Goal: Task Accomplishment & Management: Manage account settings

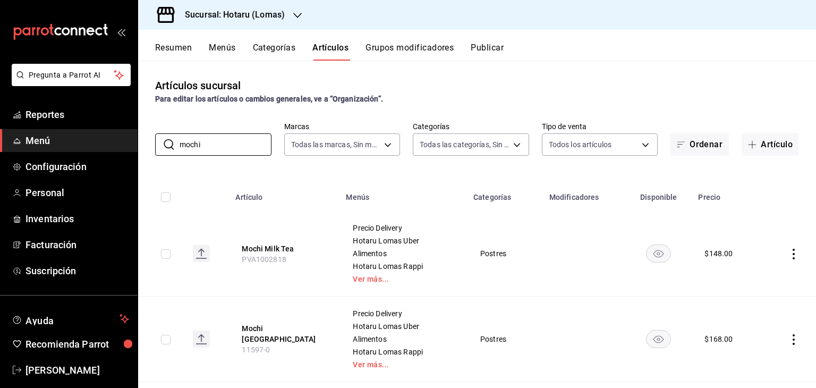
drag, startPoint x: 241, startPoint y: 145, endPoint x: 69, endPoint y: 139, distance: 171.7
click at [70, 141] on div "Pregunta a Parrot AI Reportes Menú Configuración Personal Inventarios Facturaci…" at bounding box center [408, 194] width 816 height 388
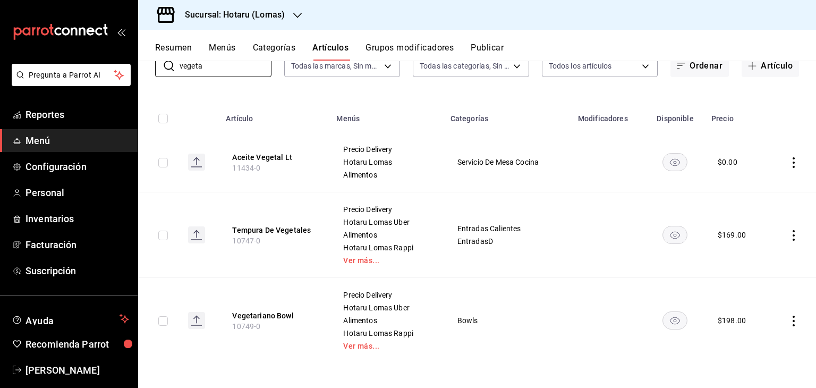
scroll to position [79, 0]
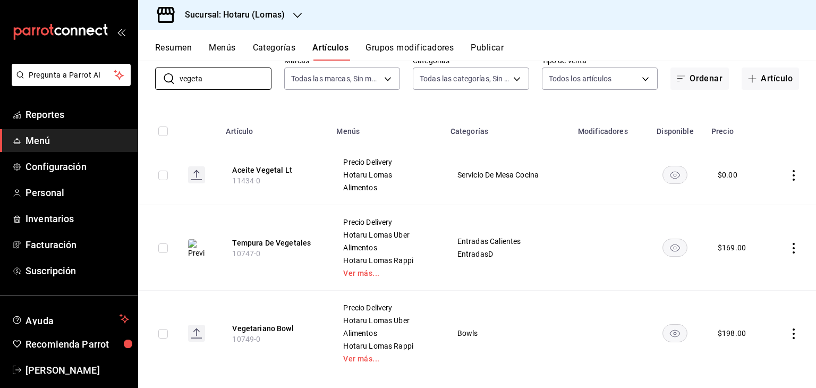
drag, startPoint x: 204, startPoint y: 69, endPoint x: 144, endPoint y: 67, distance: 59.5
click at [144, 67] on div "​ vegeta ​ Marcas Todas las marcas, Sin marca 3e56ebbd-5443-43e7-93f2-907a73195…" at bounding box center [477, 73] width 678 height 34
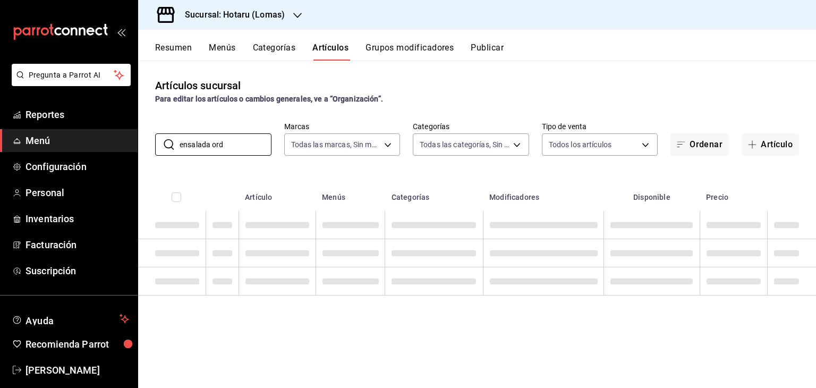
scroll to position [0, 0]
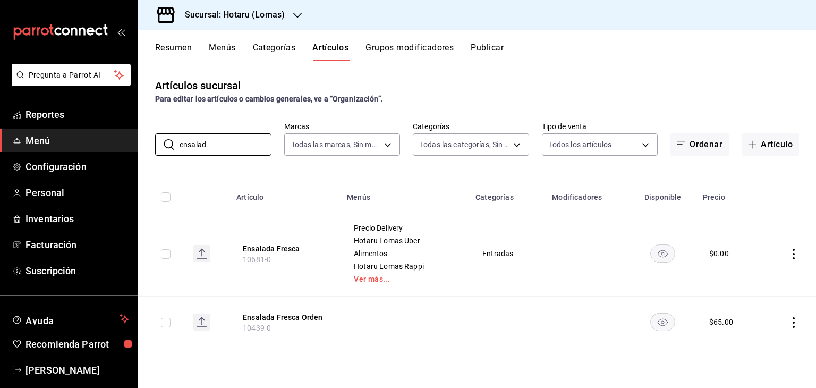
type input "ensalad"
click at [791, 323] on icon "actions" at bounding box center [793, 322] width 11 height 11
click at [744, 320] on div at bounding box center [738, 316] width 19 height 13
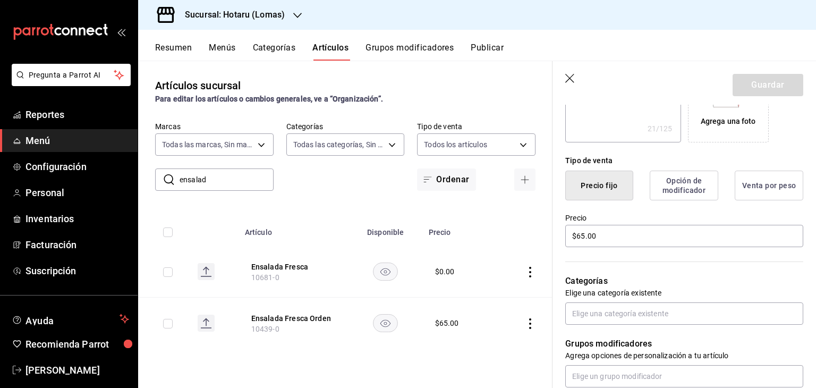
scroll to position [266, 0]
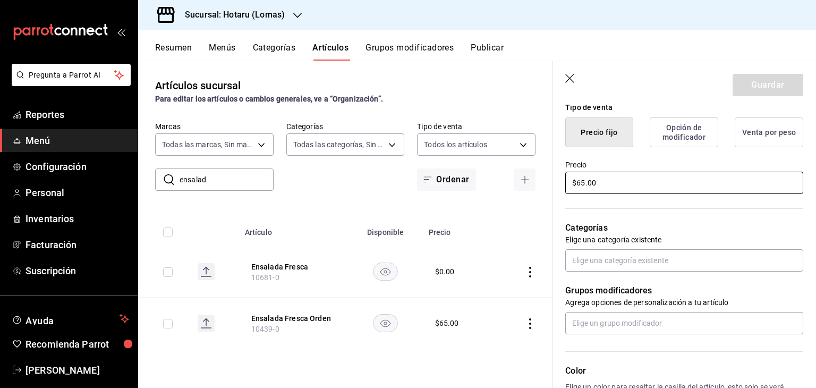
drag, startPoint x: 612, startPoint y: 185, endPoint x: 293, endPoint y: 213, distance: 319.9
click at [299, 213] on main "Artículos sucursal Para editar los artículos o cambios generales, ve a “Organiz…" at bounding box center [477, 224] width 678 height 327
type textarea "x"
type input "$5.00"
type textarea "x"
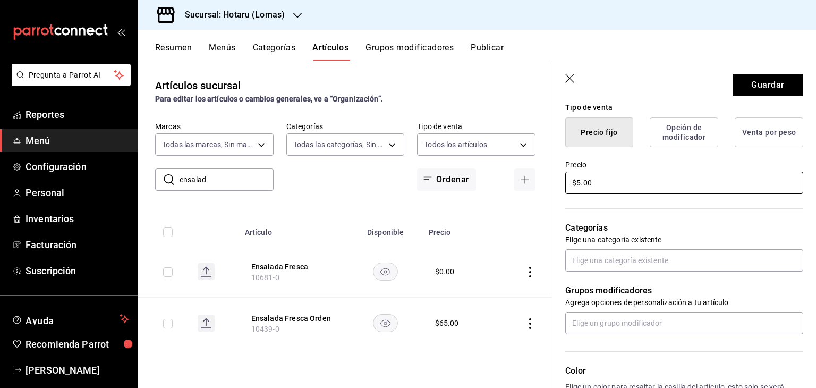
type input "$55.00"
type textarea "x"
type input "$55.00"
type textarea "x"
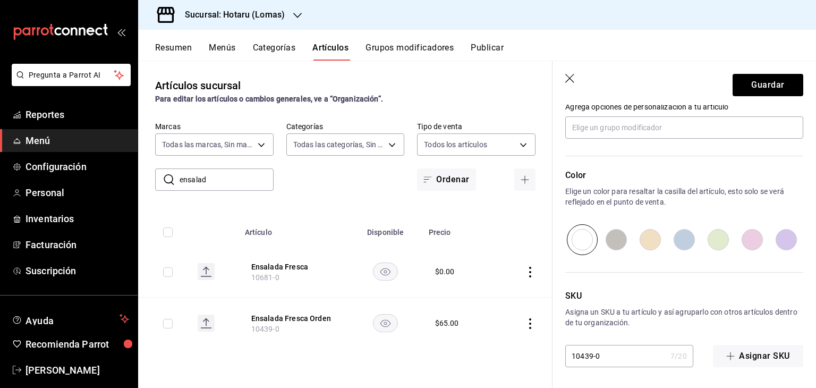
scroll to position [302, 0]
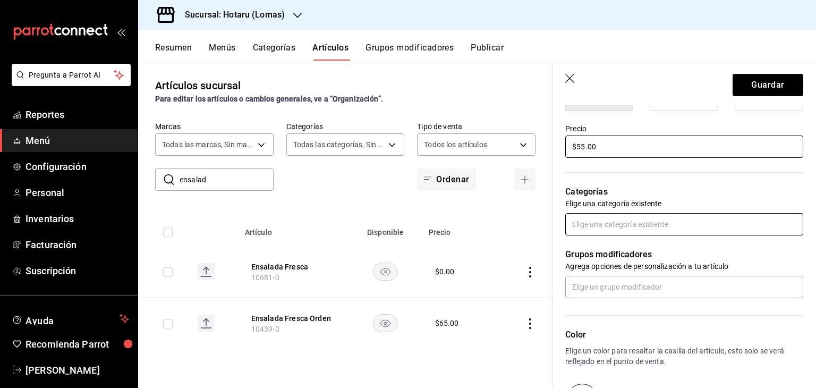
type input "$55.00"
click at [650, 227] on input "text" at bounding box center [684, 224] width 238 height 22
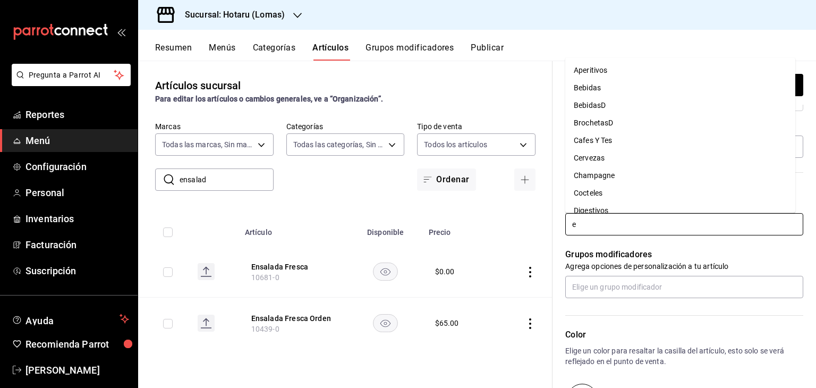
type input "en"
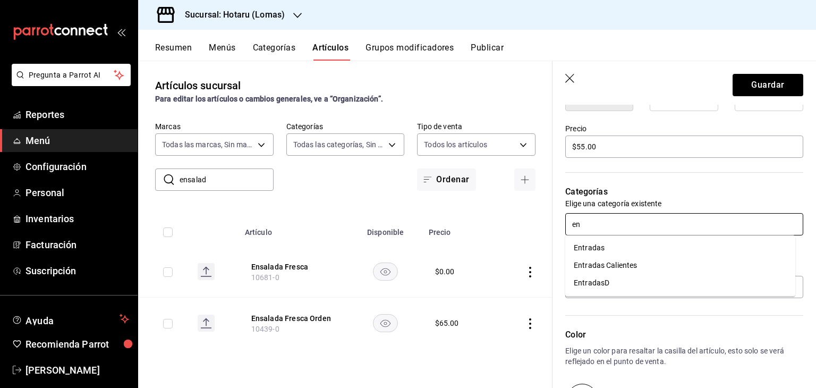
click at [631, 245] on li "Entradas" at bounding box center [680, 248] width 230 height 18
type textarea "x"
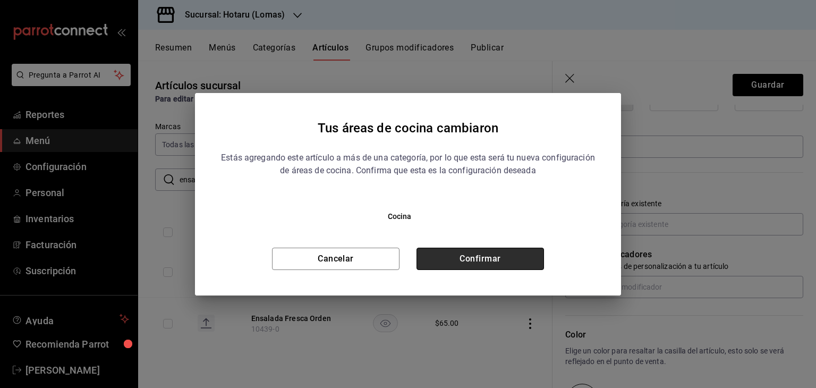
click at [442, 259] on button "Confirmar" at bounding box center [479, 259] width 127 height 22
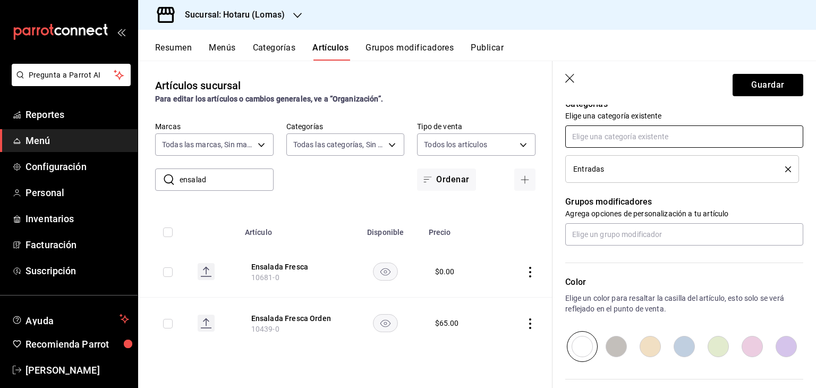
scroll to position [496, 0]
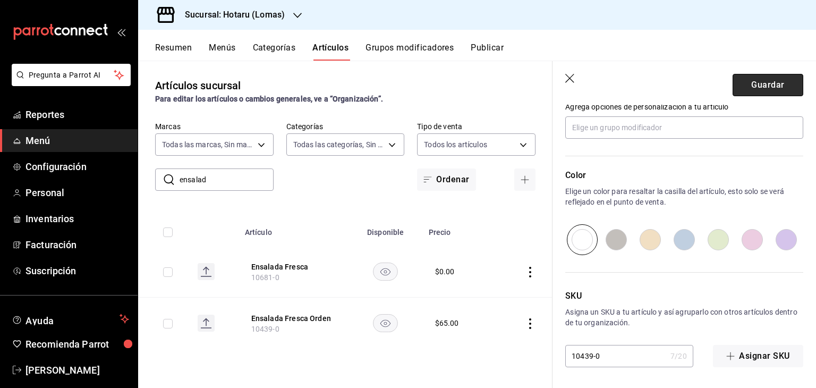
click at [738, 86] on button "Guardar" at bounding box center [768, 85] width 71 height 22
type textarea "x"
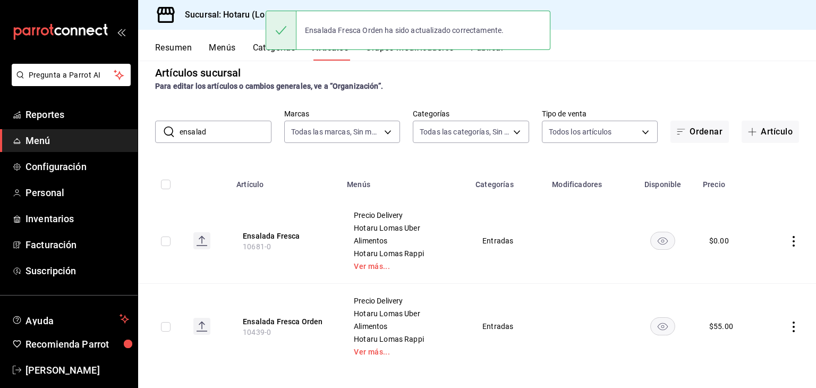
scroll to position [19, 0]
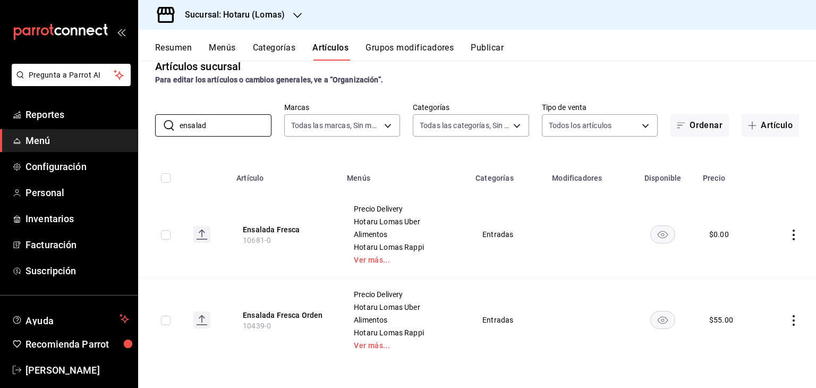
drag, startPoint x: 188, startPoint y: 129, endPoint x: 93, endPoint y: 130, distance: 94.0
click at [91, 133] on div "Pregunta a Parrot AI Reportes Menú Configuración Personal Inventarios Facturaci…" at bounding box center [408, 194] width 816 height 388
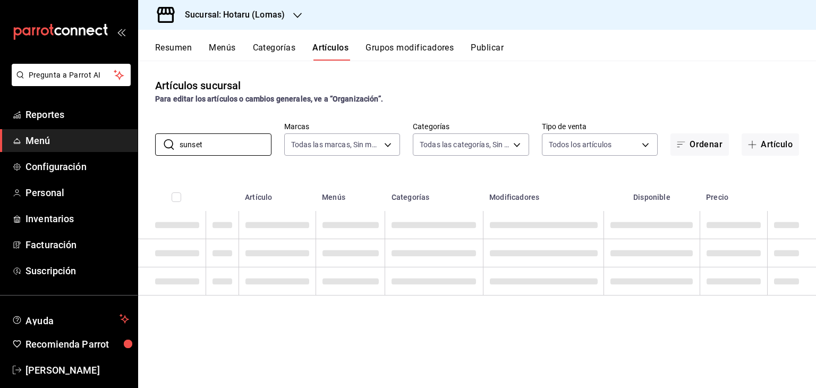
scroll to position [0, 0]
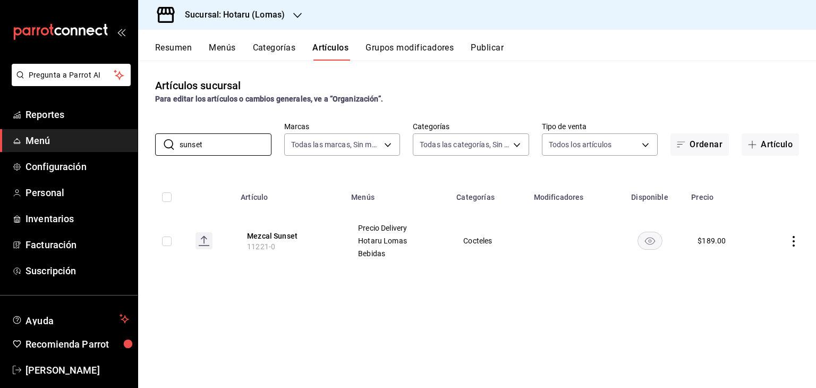
type input "sunset"
click at [772, 145] on button "Artículo" at bounding box center [770, 144] width 57 height 22
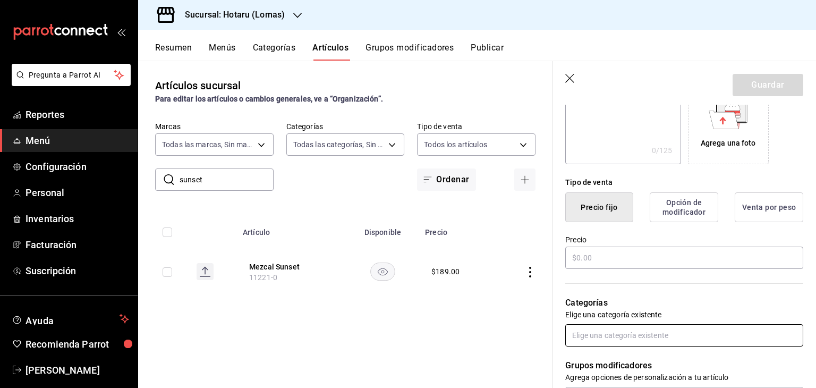
scroll to position [266, 0]
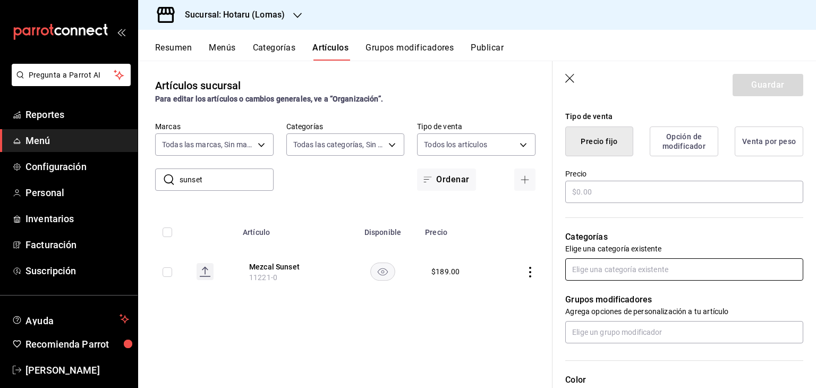
type input "SUNSET ROLL"
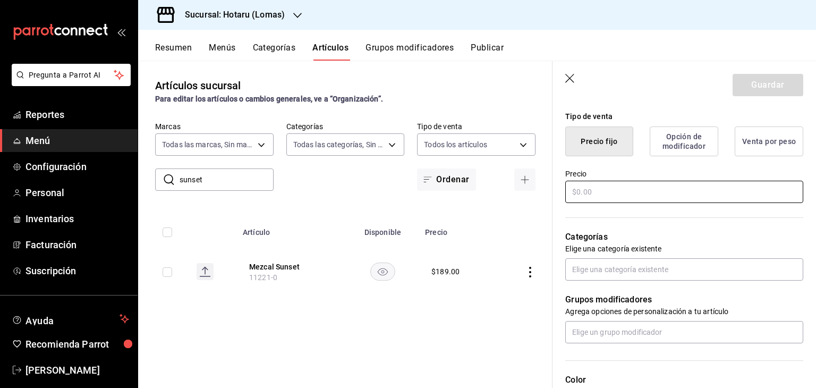
click at [644, 188] on input "text" at bounding box center [684, 192] width 238 height 22
type input "$319.00"
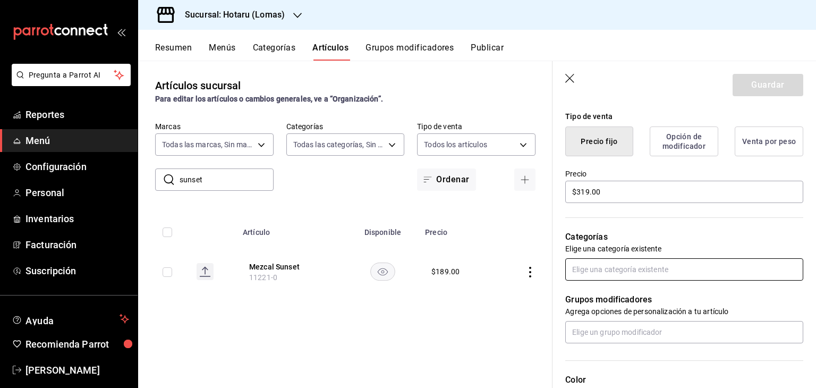
click at [654, 265] on input "text" at bounding box center [684, 269] width 238 height 22
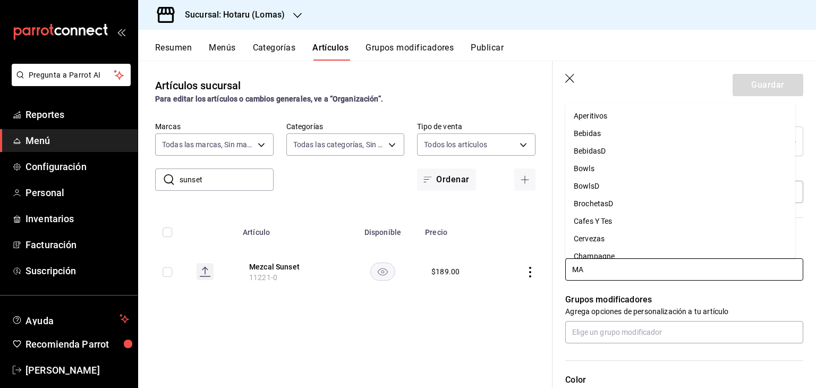
type input "MAK"
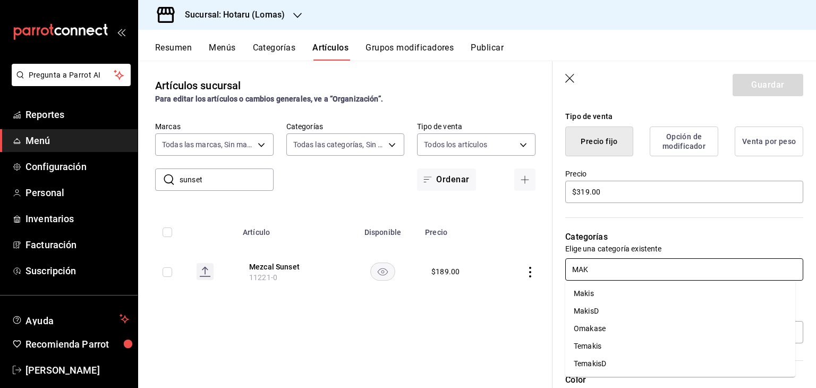
click at [651, 285] on li "Makis" at bounding box center [680, 294] width 230 height 18
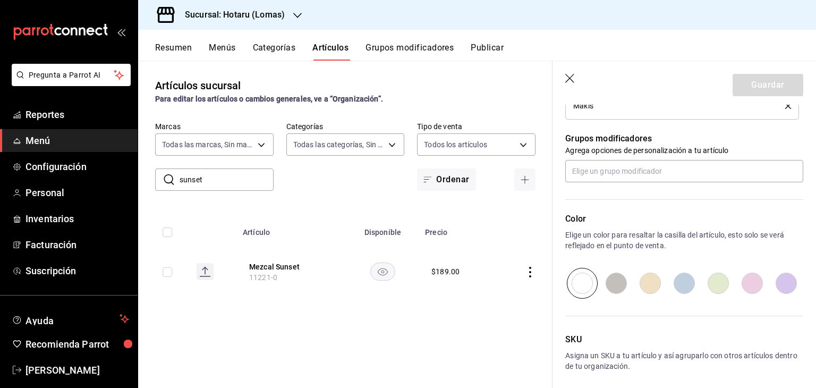
scroll to position [506, 0]
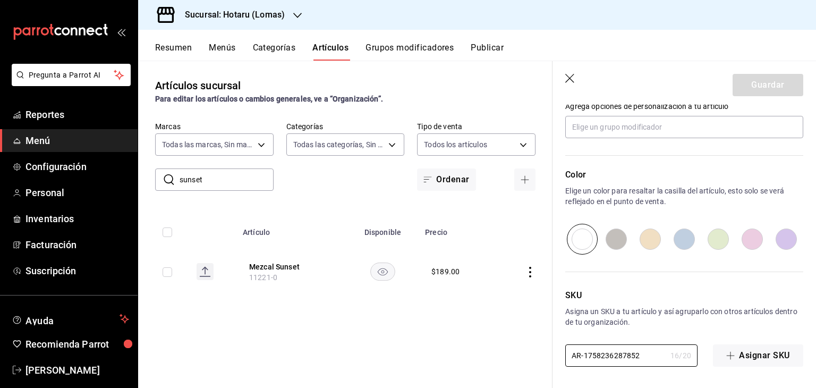
drag, startPoint x: 644, startPoint y: 355, endPoint x: 458, endPoint y: 346, distance: 185.6
click at [456, 347] on main "Artículos sucursal Para editar los artículos o cambios generales, ve a “Organiz…" at bounding box center [477, 224] width 678 height 327
paste input "PVA1001351"
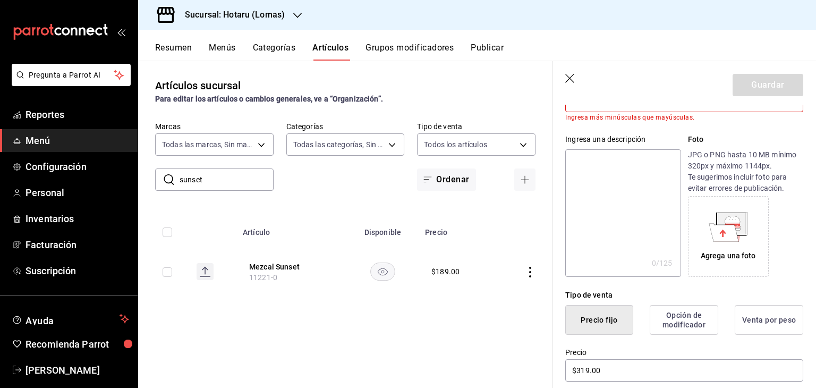
scroll to position [0, 0]
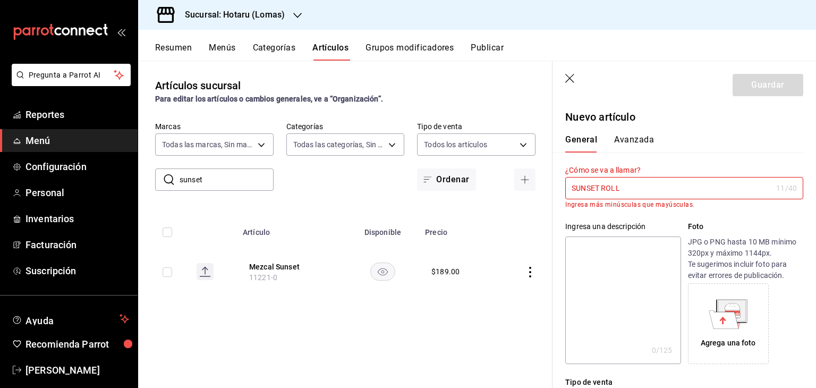
type input "PVA1001351"
drag, startPoint x: 550, startPoint y: 190, endPoint x: 382, endPoint y: 195, distance: 167.9
click at [382, 195] on main "Artículos sucursal Para editar los artículos o cambios generales, ve a “Organiz…" at bounding box center [477, 224] width 678 height 327
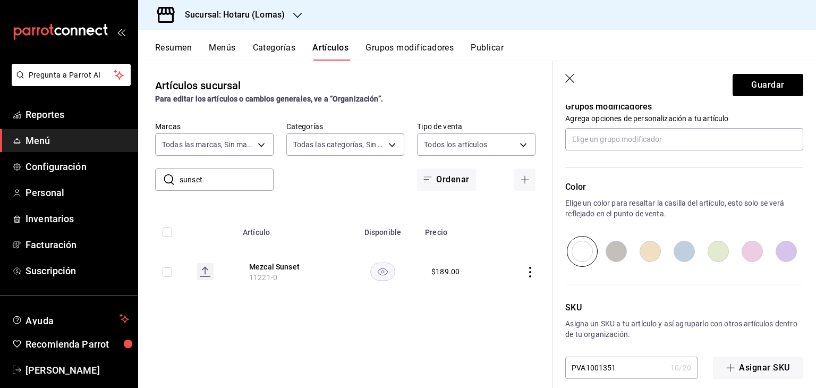
scroll to position [496, 0]
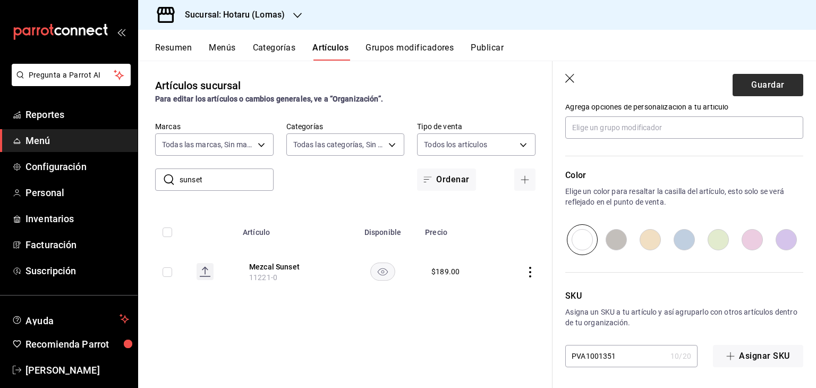
type input "Sunset Roll"
click at [756, 84] on button "Guardar" at bounding box center [768, 85] width 71 height 22
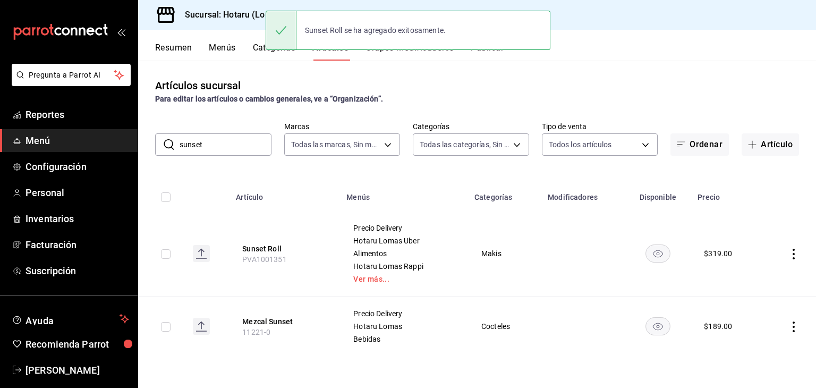
click at [146, 148] on div "​ sunset ​ Marcas Todas las marcas, Sin marca 3e56ebbd-5443-43e7-93f2-907a73195…" at bounding box center [477, 139] width 678 height 34
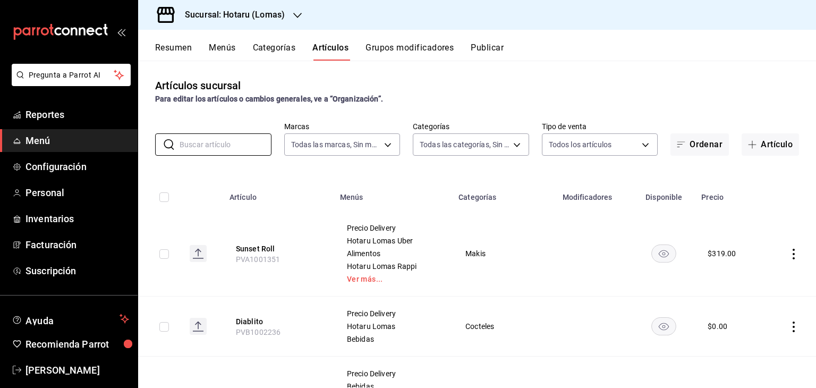
click at [164, 256] on input "checkbox" at bounding box center [164, 254] width 10 height 10
checkbox input "true"
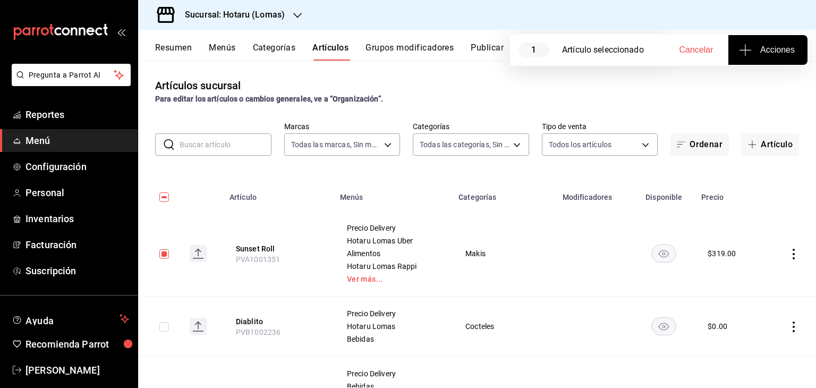
click at [746, 49] on icon "button" at bounding box center [745, 50] width 13 height 13
click at [737, 78] on span "Agregar tipo" at bounding box center [767, 83] width 63 height 11
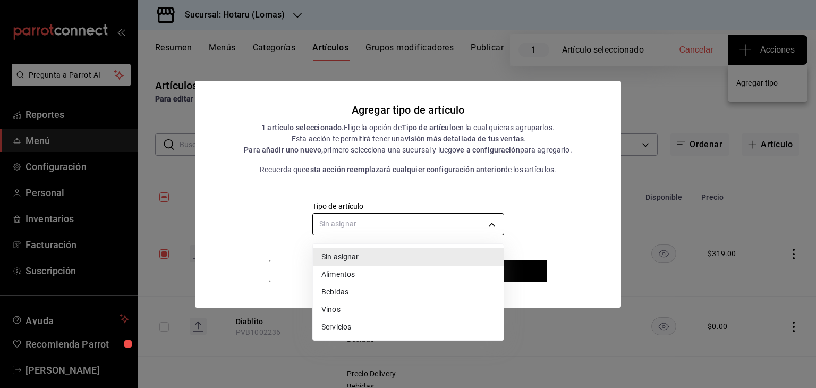
drag, startPoint x: 412, startPoint y: 225, endPoint x: 350, endPoint y: 257, distance: 70.3
click at [412, 225] on body "Pregunta a Parrot AI Reportes Menú Configuración Personal Inventarios Facturaci…" at bounding box center [408, 194] width 816 height 388
click at [340, 275] on li "Alimentos" at bounding box center [408, 275] width 191 height 18
type input "a9c5c5d7-09f7-4d61-88a6-a13d33eec0fd"
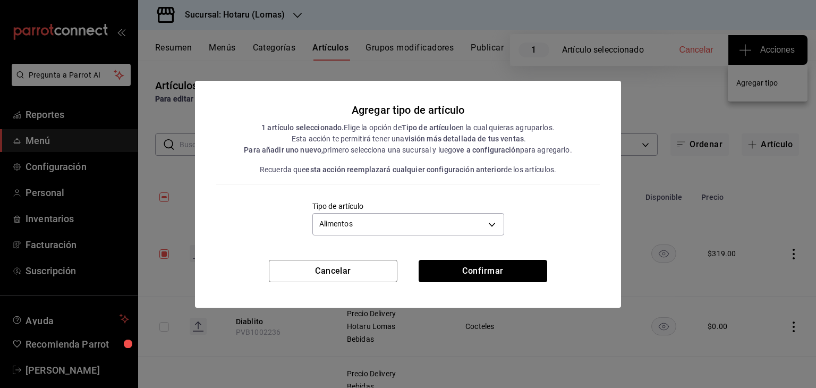
click at [487, 269] on button "Confirmar" at bounding box center [483, 271] width 129 height 22
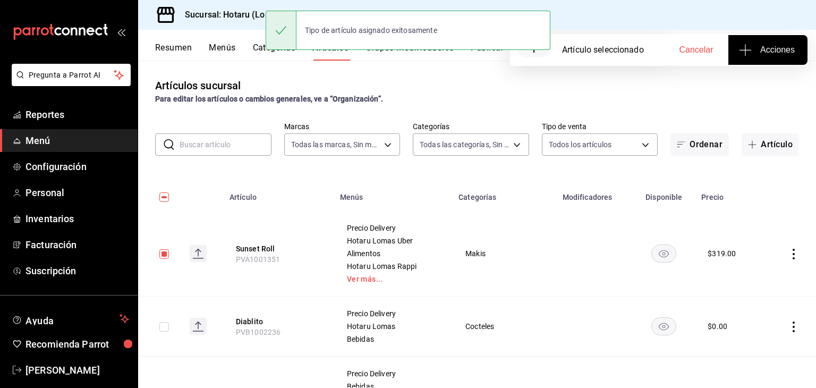
click at [237, 147] on input "text" at bounding box center [226, 144] width 92 height 21
drag, startPoint x: 160, startPoint y: 251, endPoint x: 186, endPoint y: 164, distance: 90.3
click at [160, 251] on input "checkbox" at bounding box center [164, 254] width 10 height 10
checkbox input "false"
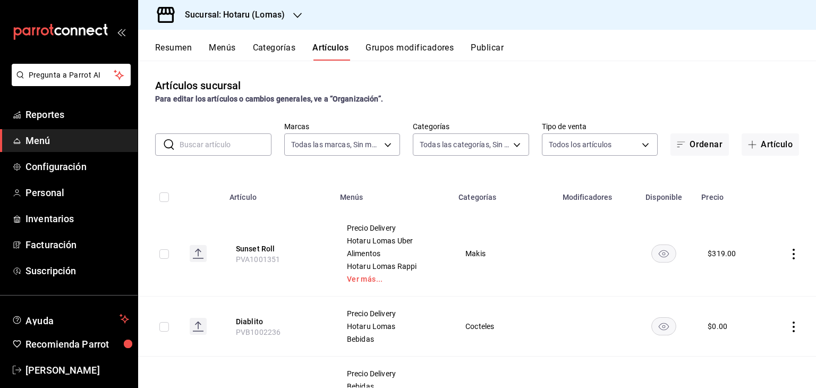
click at [192, 147] on input "text" at bounding box center [226, 144] width 92 height 21
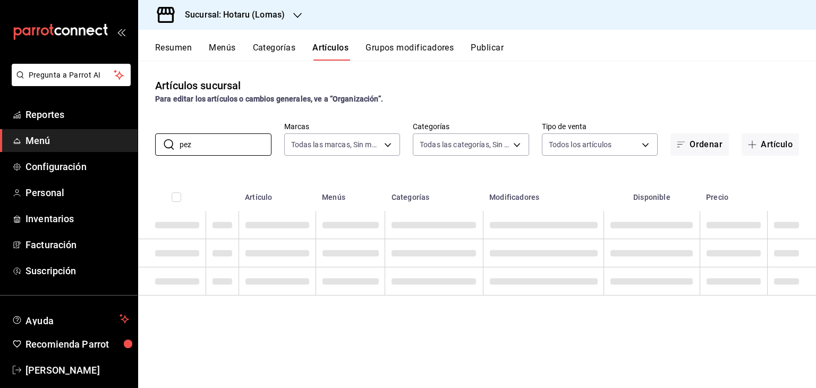
type input "pez"
click at [422, 177] on th "Categorías" at bounding box center [434, 194] width 98 height 34
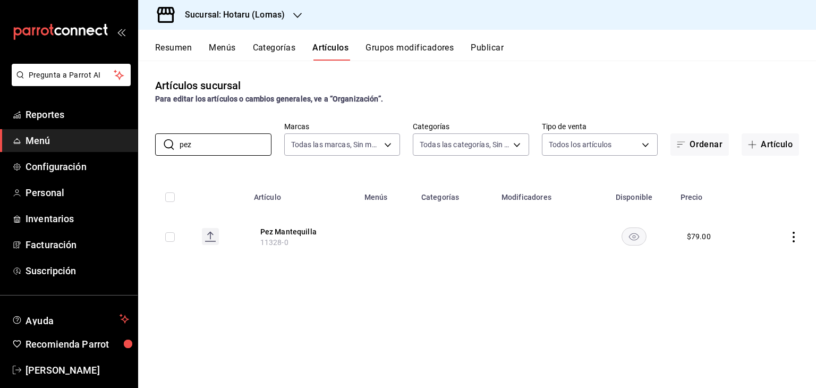
drag, startPoint x: 240, startPoint y: 143, endPoint x: 30, endPoint y: 136, distance: 209.4
click at [29, 136] on div "Pregunta a Parrot AI Reportes Menú Configuración Personal Inventarios Facturaci…" at bounding box center [408, 194] width 816 height 388
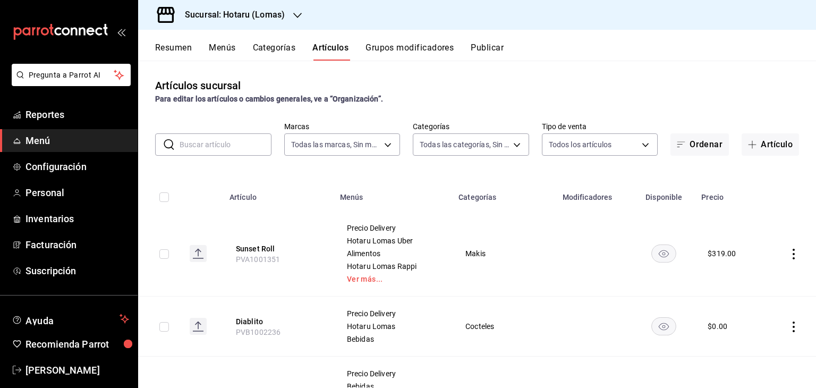
click at [196, 145] on input "text" at bounding box center [226, 144] width 92 height 21
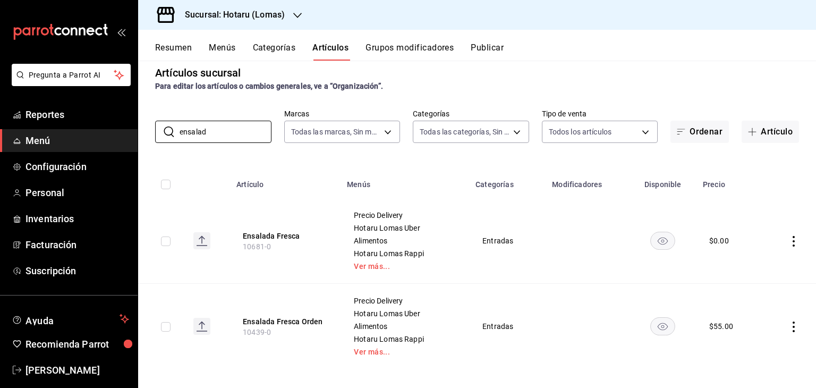
scroll to position [19, 0]
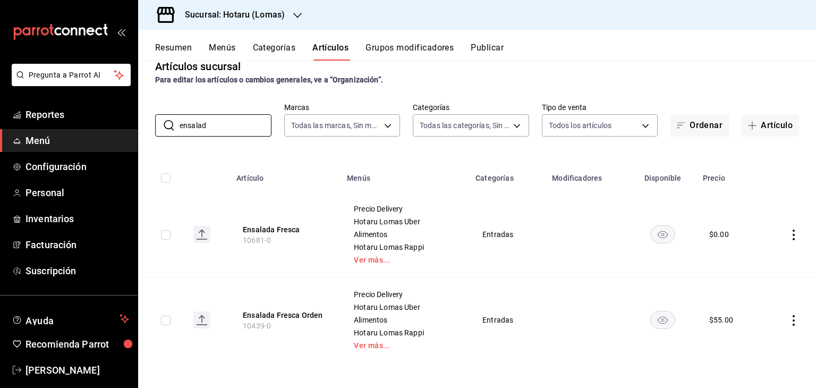
type input "ensalad"
click at [482, 52] on button "Publicar" at bounding box center [487, 51] width 33 height 18
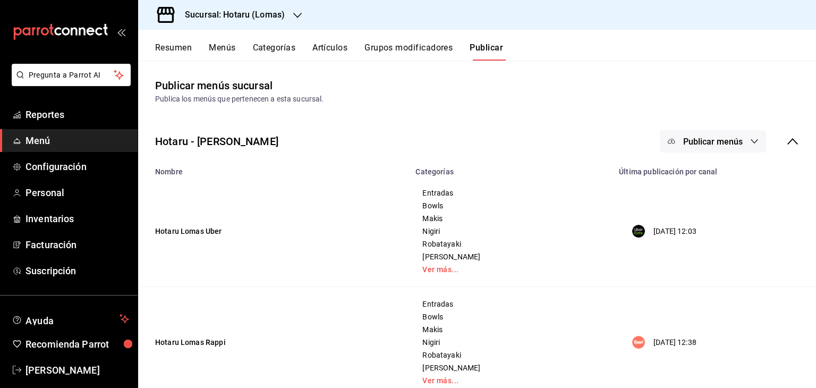
click at [731, 143] on span "Publicar menús" at bounding box center [712, 142] width 59 height 10
click at [708, 243] on li "Punto de venta" at bounding box center [706, 235] width 98 height 30
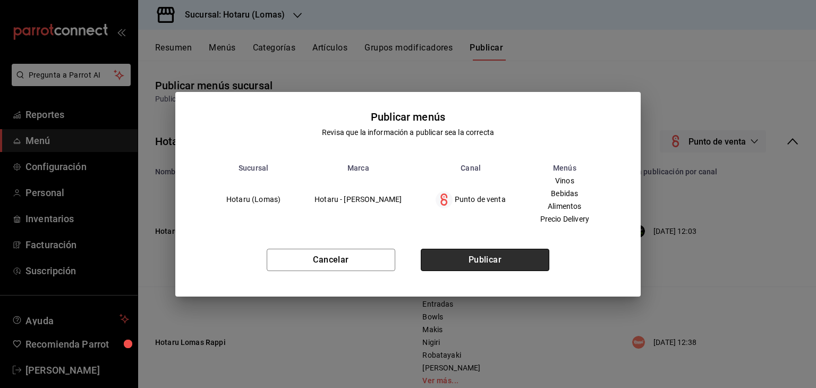
click at [529, 263] on button "Publicar" at bounding box center [485, 260] width 129 height 22
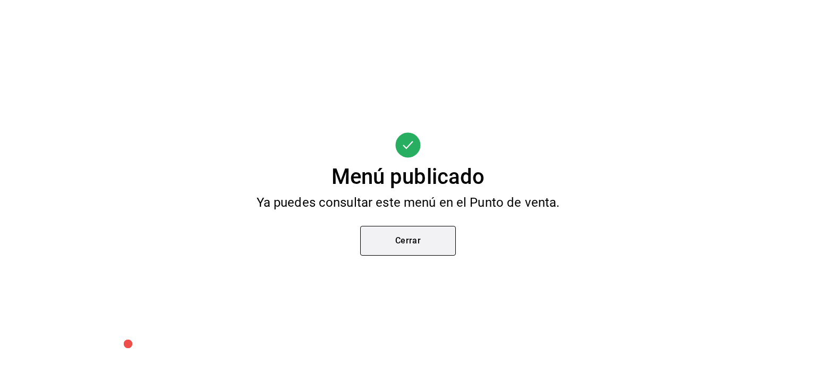
click at [440, 248] on button "Cerrar" at bounding box center [408, 241] width 96 height 30
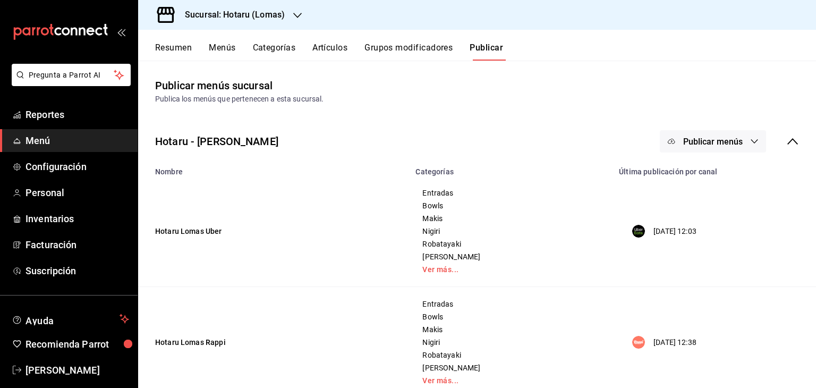
click at [337, 45] on button "Artículos" at bounding box center [329, 51] width 35 height 18
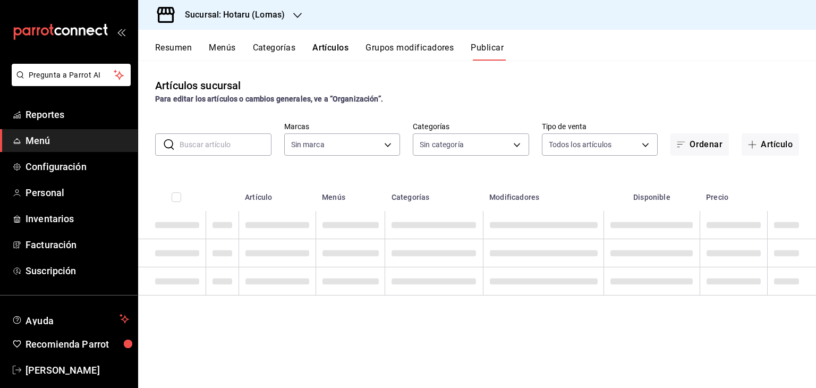
type input "3e56ebbd-5443-43e7-93f2-907a73195741"
type input "d2c2563c-d5c5-46b9-9f01-f1e2aab5430a,638577fb-faa8-46b9-8ec2-f5273865829f,f7abd…"
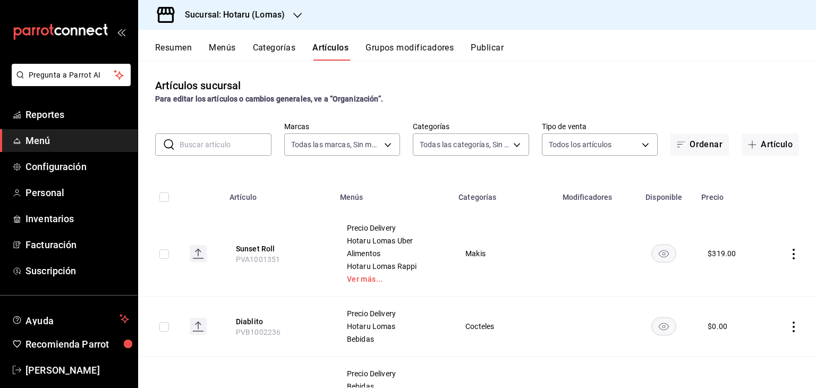
click at [214, 145] on input "text" at bounding box center [226, 144] width 92 height 21
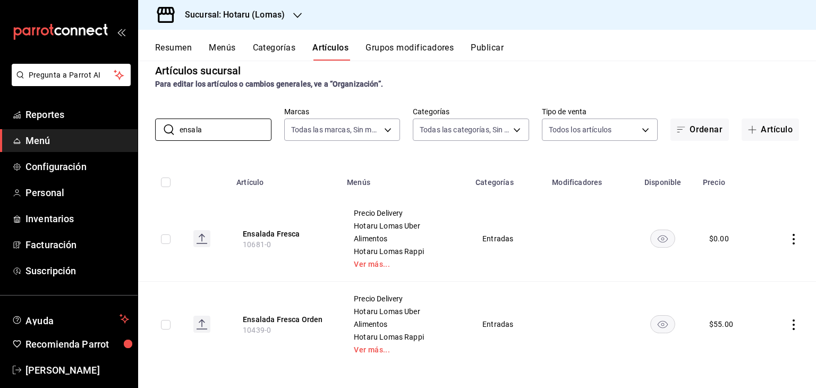
scroll to position [19, 0]
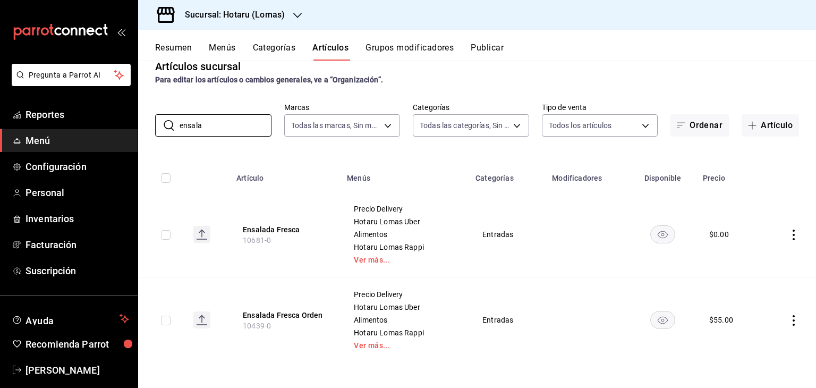
click at [316, 287] on th "Ensalada Fresca Orden 10439-0" at bounding box center [285, 320] width 110 height 86
drag, startPoint x: 277, startPoint y: 325, endPoint x: 242, endPoint y: 327, distance: 34.6
click at [242, 327] on th "Ensalada Fresca Orden 10439-0" at bounding box center [285, 320] width 110 height 86
copy span "10439-0"
drag, startPoint x: 219, startPoint y: 126, endPoint x: 67, endPoint y: 121, distance: 151.5
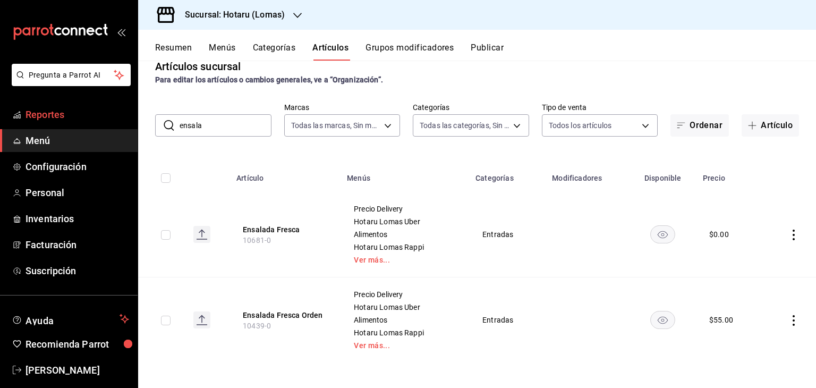
click at [64, 127] on div "Pregunta a Parrot AI Reportes Menú Configuración Personal Inventarios Facturaci…" at bounding box center [408, 194] width 816 height 388
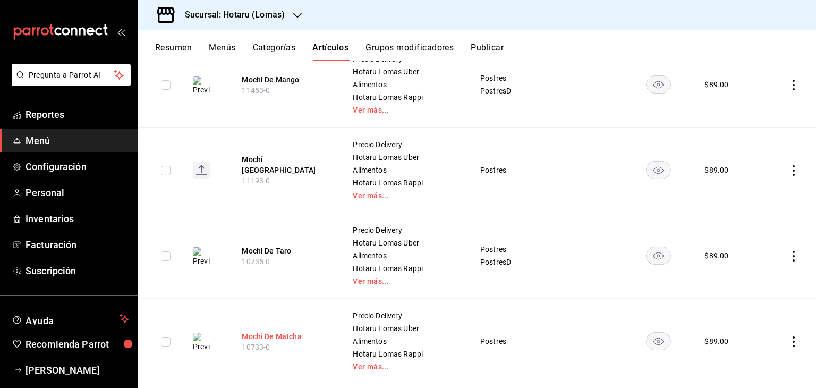
scroll to position [361, 0]
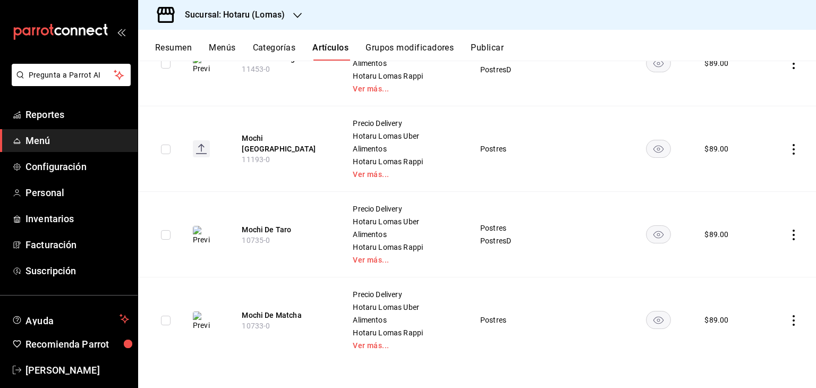
click at [330, 281] on th "Mochi De Matcha 10733-0" at bounding box center [284, 320] width 110 height 86
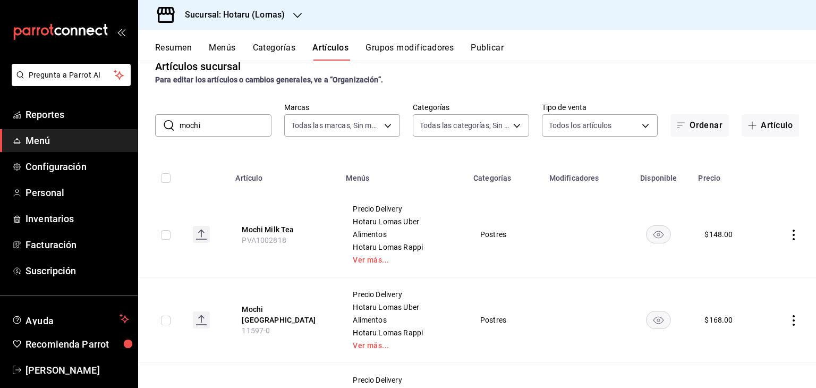
scroll to position [0, 0]
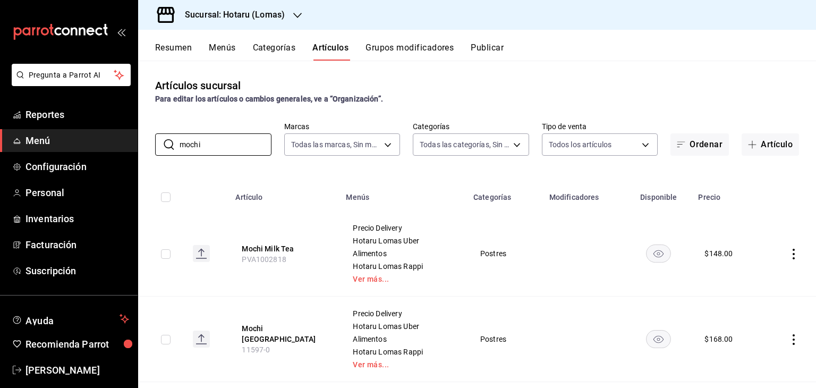
drag, startPoint x: 217, startPoint y: 142, endPoint x: 82, endPoint y: 141, distance: 134.9
click at [83, 141] on div "Pregunta a Parrot AI Reportes Menú Configuración Personal Inventarios Facturaci…" at bounding box center [408, 194] width 816 height 388
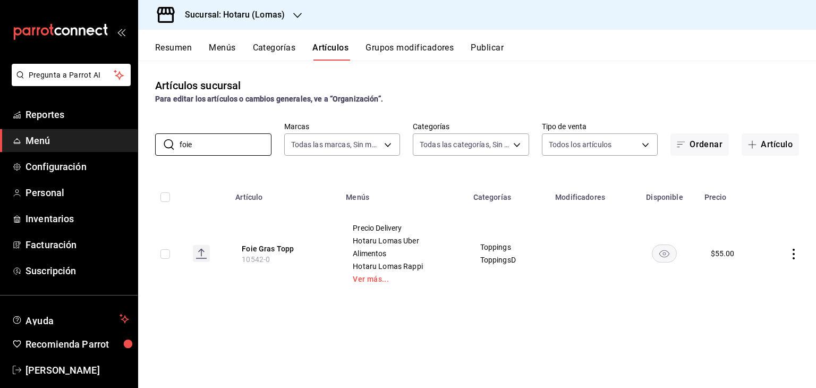
type input "foie"
click at [311, 347] on div "Artículos sucursal Para editar los artículos o cambios generales, ve a “Organiz…" at bounding box center [477, 224] width 678 height 327
click at [95, 146] on div "Pregunta a Parrot AI Reportes Menú Configuración Personal Inventarios Facturaci…" at bounding box center [408, 194] width 816 height 388
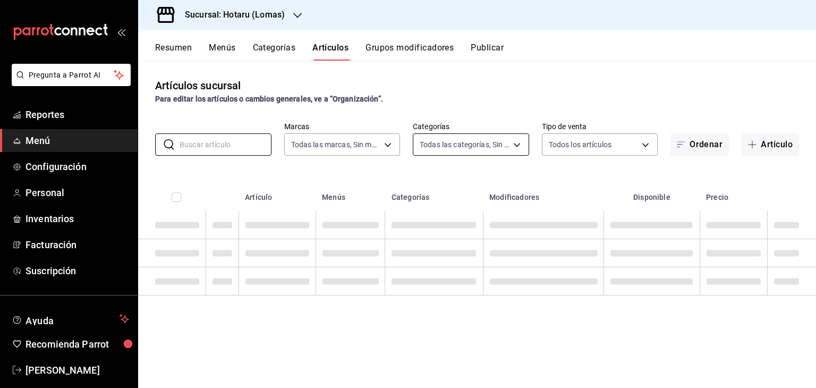
click at [470, 144] on body "Pregunta a Parrot AI Reportes Menú Configuración Personal Inventarios Facturaci…" at bounding box center [408, 194] width 816 height 388
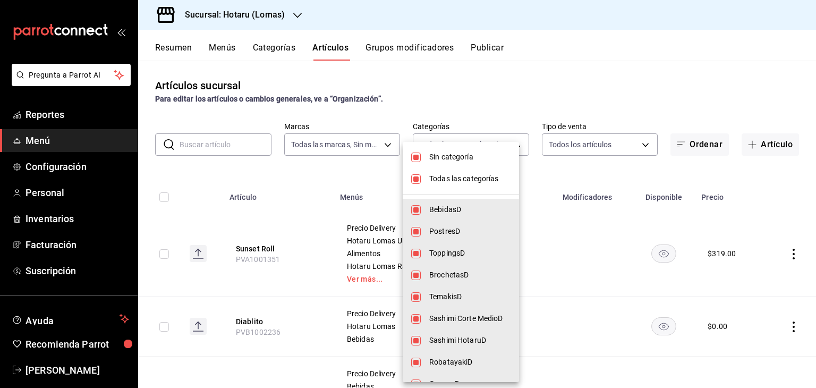
click at [463, 177] on span "Todas las categorías" at bounding box center [469, 178] width 81 height 11
checkbox input "false"
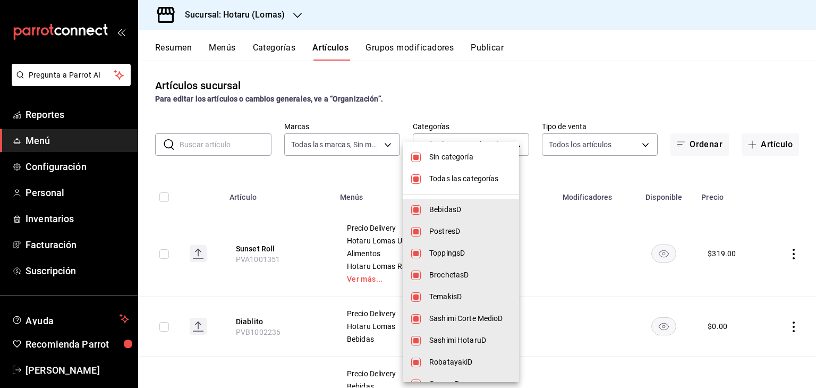
checkbox input "false"
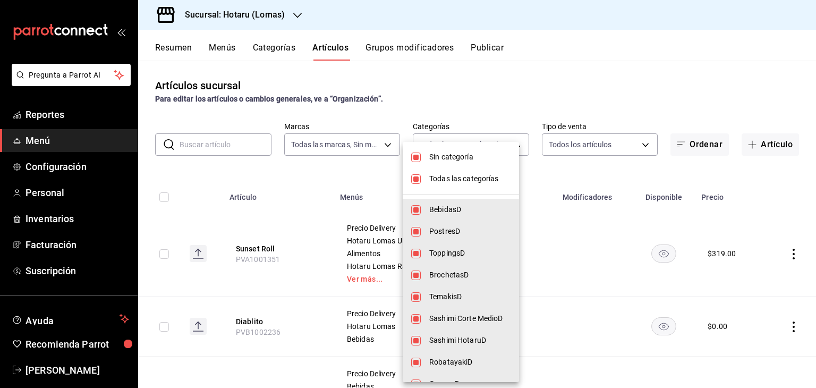
checkbox input "false"
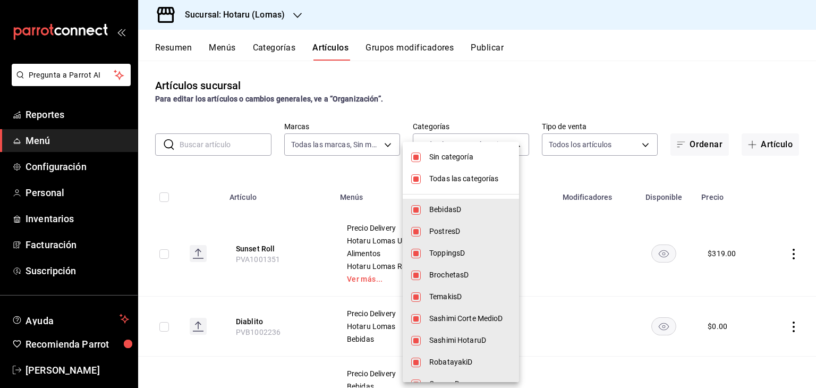
checkbox input "false"
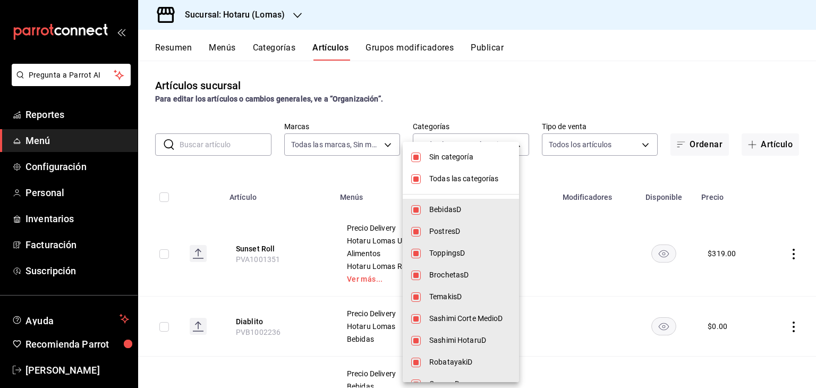
checkbox input "false"
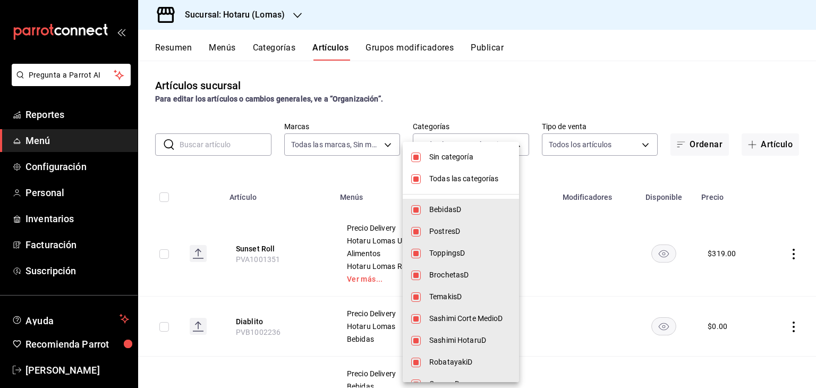
checkbox input "false"
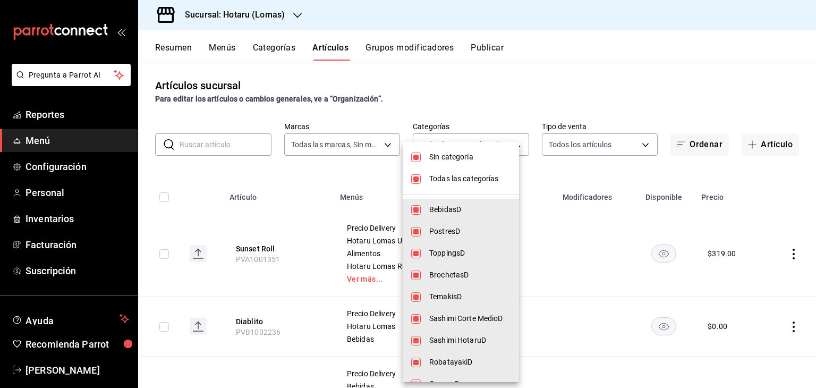
checkbox input "false"
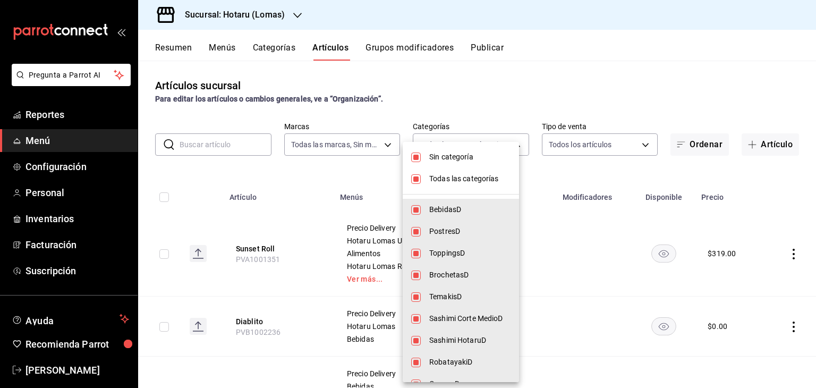
checkbox input "false"
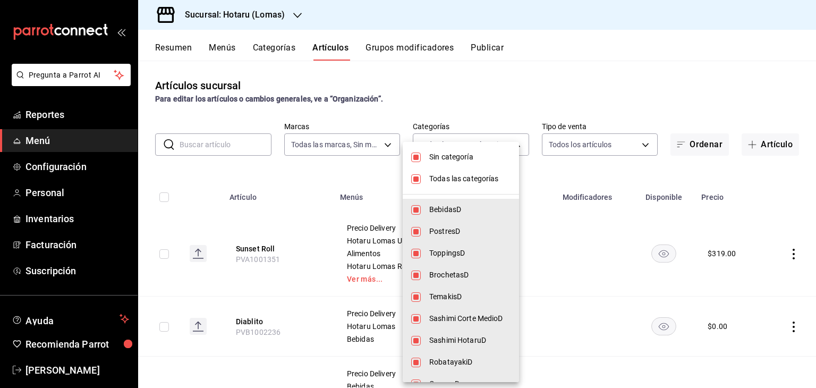
checkbox input "false"
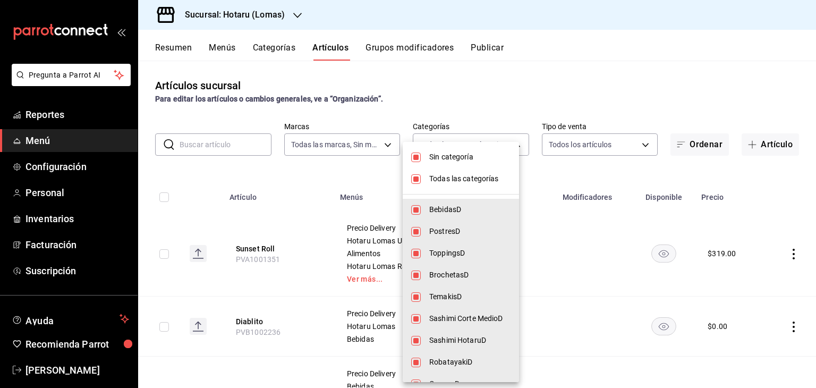
checkbox input "false"
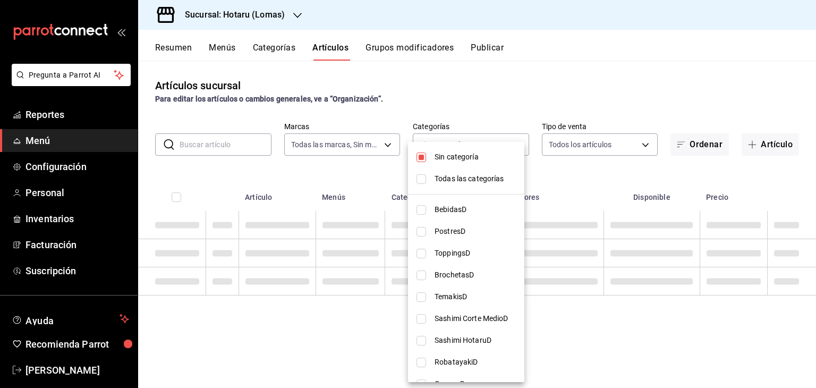
click at [463, 160] on span "Sin categoría" at bounding box center [475, 156] width 81 height 11
checkbox input "false"
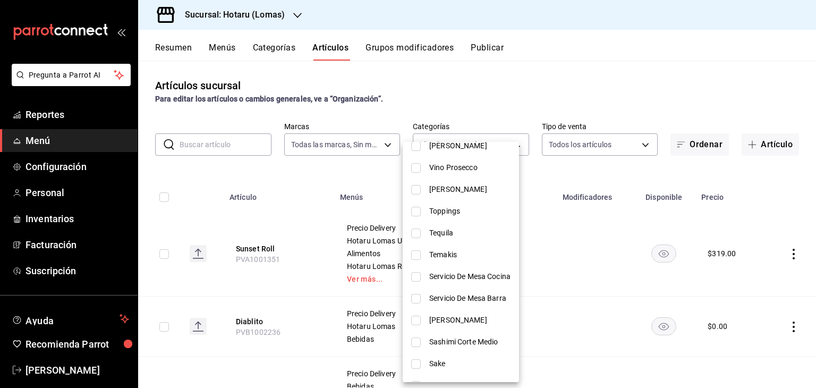
scroll to position [425, 0]
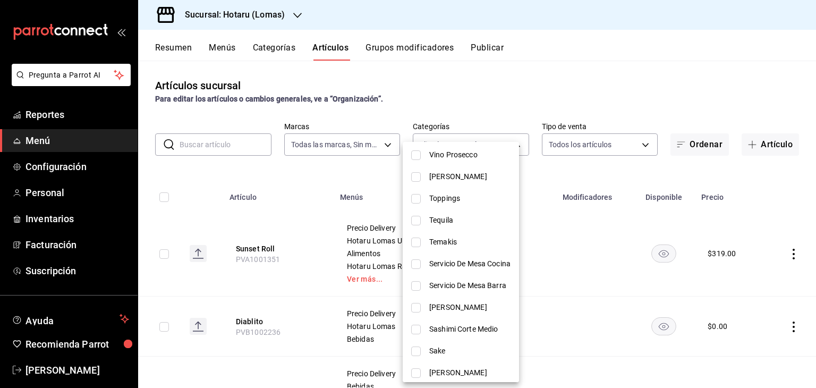
click at [491, 268] on span "Servicio De Mesa Cocina" at bounding box center [469, 263] width 81 height 11
type input "31b81c92-d4b9-46f0-bd93-87873d89a04d"
checkbox input "true"
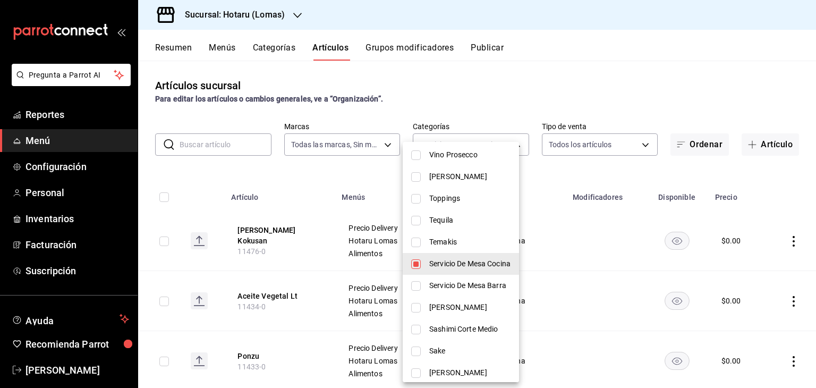
click at [340, 190] on div at bounding box center [408, 194] width 816 height 388
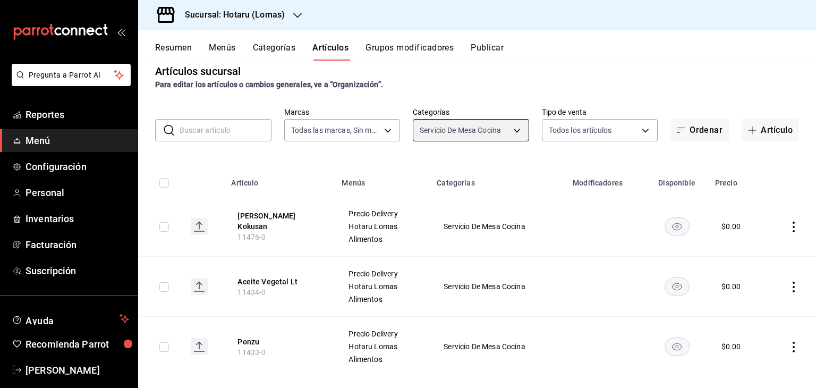
scroll to position [28, 0]
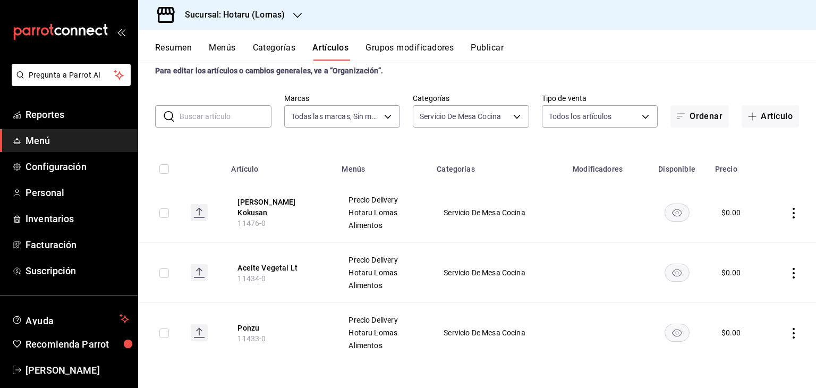
drag, startPoint x: 756, startPoint y: 116, endPoint x: 770, endPoint y: 130, distance: 19.5
click at [756, 116] on button "Artículo" at bounding box center [770, 116] width 57 height 22
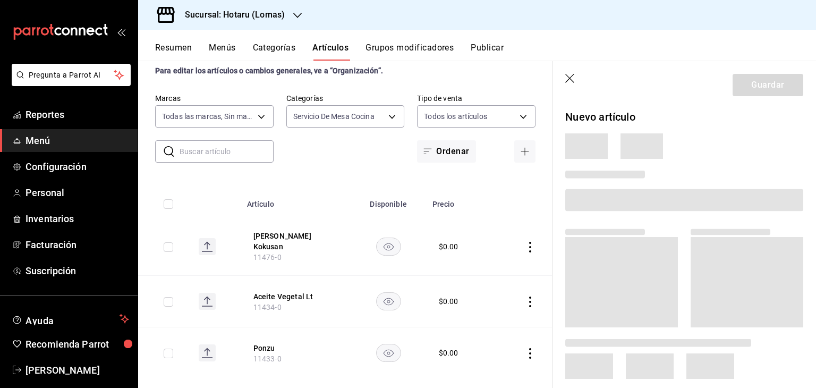
scroll to position [3, 0]
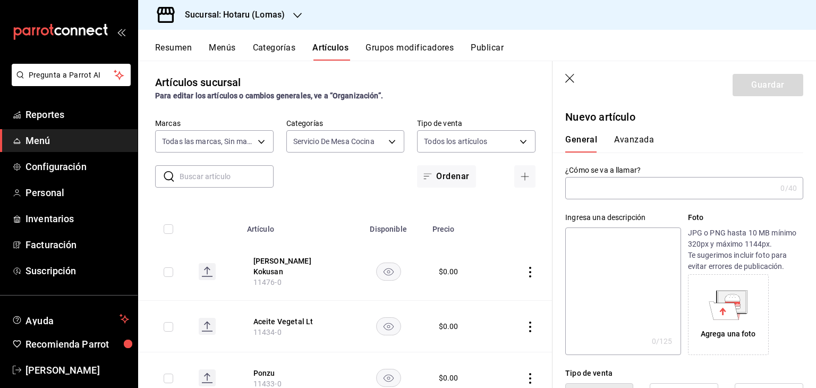
click at [670, 184] on input "text" at bounding box center [670, 187] width 211 height 21
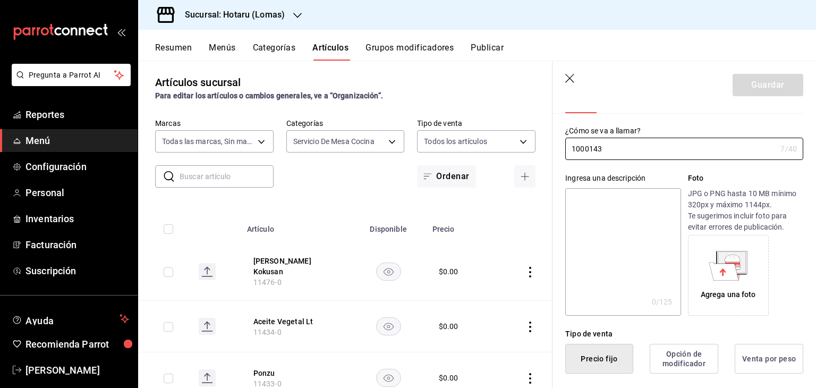
scroll to position [0, 0]
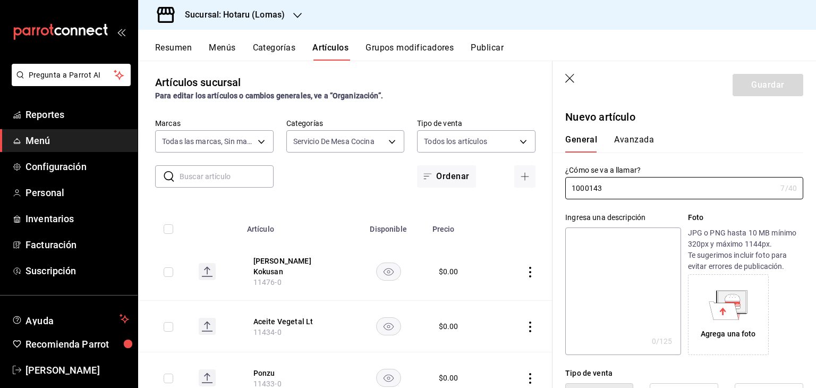
type input "1000143"
drag, startPoint x: 626, startPoint y: 188, endPoint x: 480, endPoint y: 190, distance: 146.1
click at [480, 190] on main "Artículos sucursal Para editar los artículos o cambios generales, ve a “Organiz…" at bounding box center [477, 224] width 678 height 327
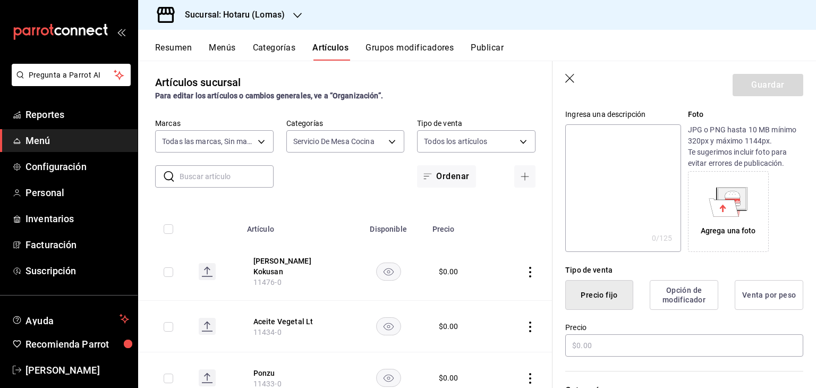
scroll to position [53, 0]
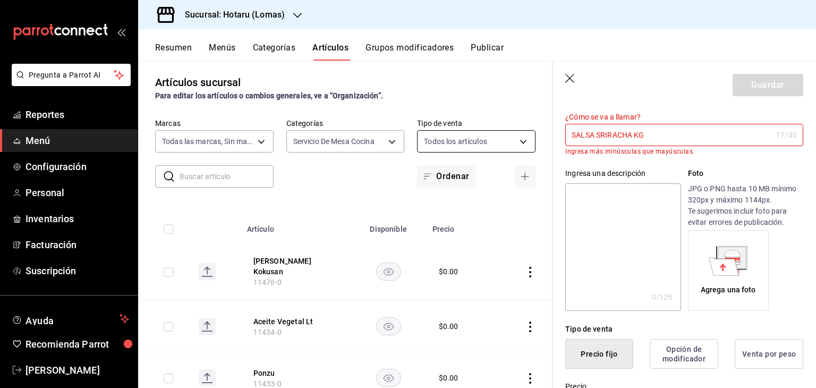
drag, startPoint x: 671, startPoint y: 140, endPoint x: 444, endPoint y: 134, distance: 228.0
click at [442, 134] on main "Artículos sucursal Para editar los artículos o cambios generales, ve a “Organiz…" at bounding box center [477, 224] width 678 height 327
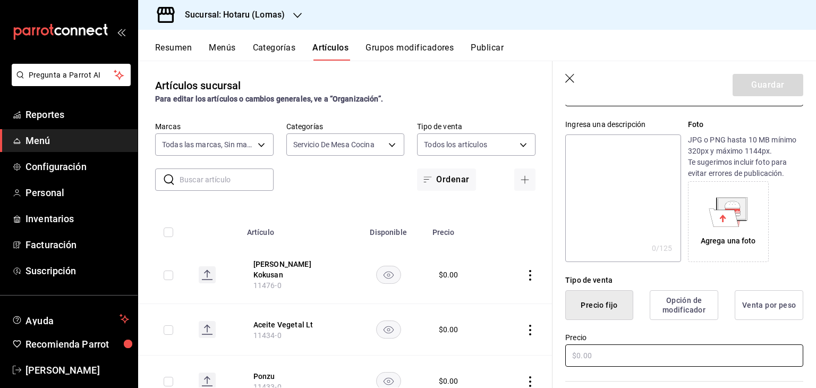
scroll to position [212, 0]
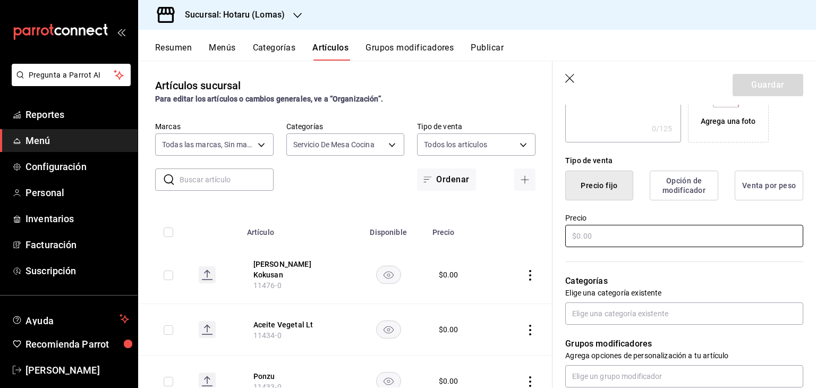
type input "[PERSON_NAME] kg"
click at [643, 236] on input "text" at bounding box center [684, 236] width 238 height 22
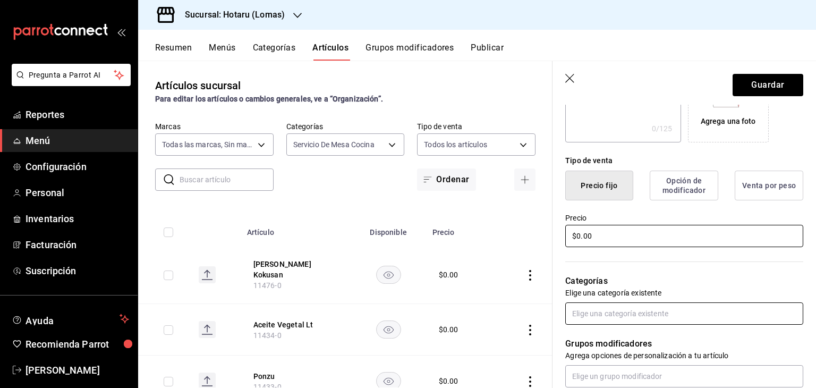
type input "$0.00"
click at [639, 319] on input "text" at bounding box center [684, 313] width 238 height 22
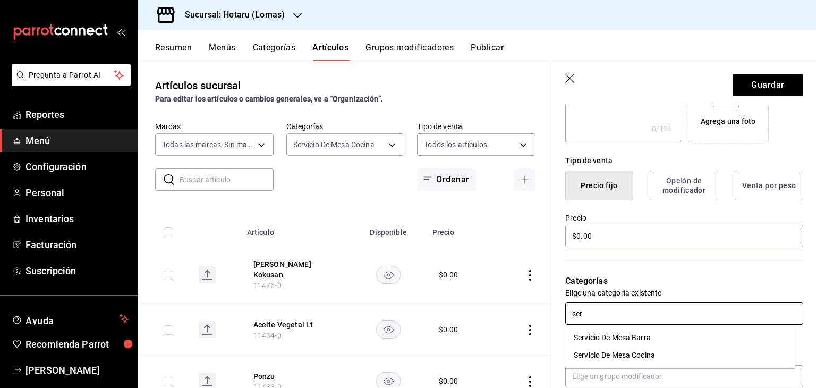
type input "serv"
click at [676, 353] on li "Servicio De Mesa Cocina" at bounding box center [680, 355] width 230 height 18
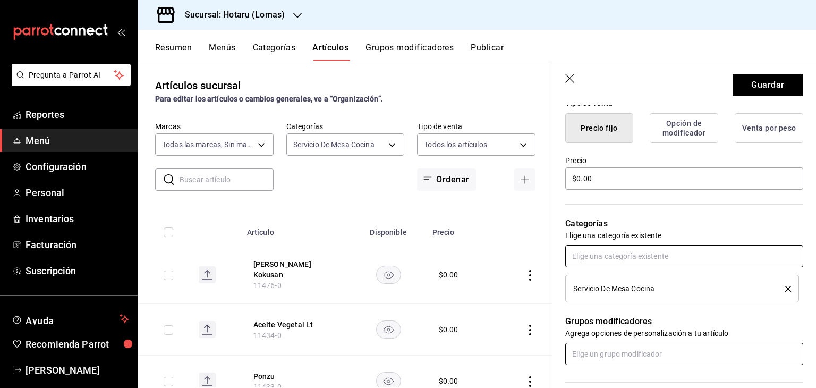
scroll to position [372, 0]
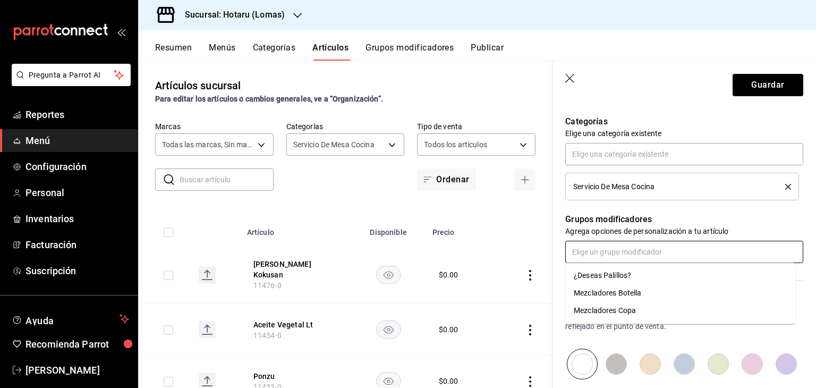
click at [667, 243] on input "text" at bounding box center [684, 252] width 238 height 22
click at [701, 228] on p "Agrega opciones de personalización a tu artículo" at bounding box center [684, 231] width 238 height 11
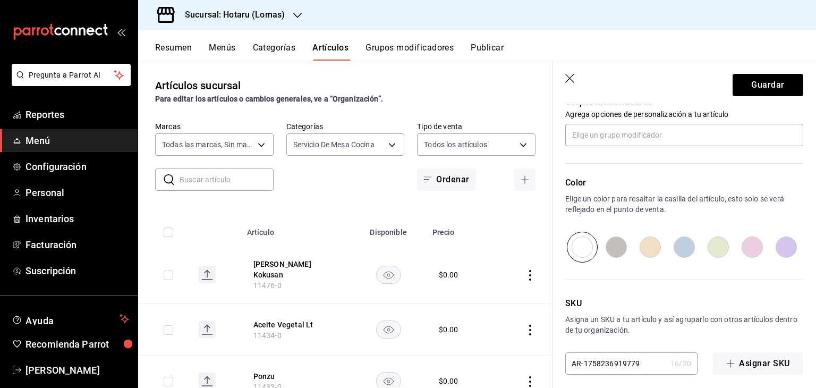
scroll to position [496, 0]
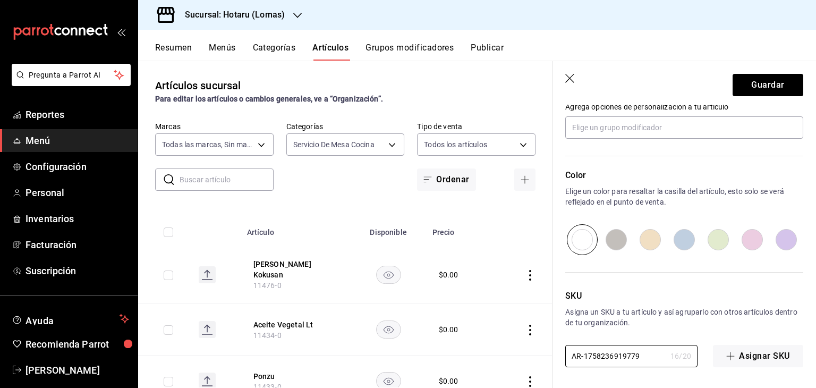
drag, startPoint x: 644, startPoint y: 358, endPoint x: 461, endPoint y: 342, distance: 183.4
click at [459, 346] on main "Artículos sucursal Para editar los artículos o cambios generales, ve a “Organiz…" at bounding box center [477, 224] width 678 height 327
paste input "PVA1002908"
type input "PVA1002908"
click at [760, 84] on button "Guardar" at bounding box center [768, 85] width 71 height 22
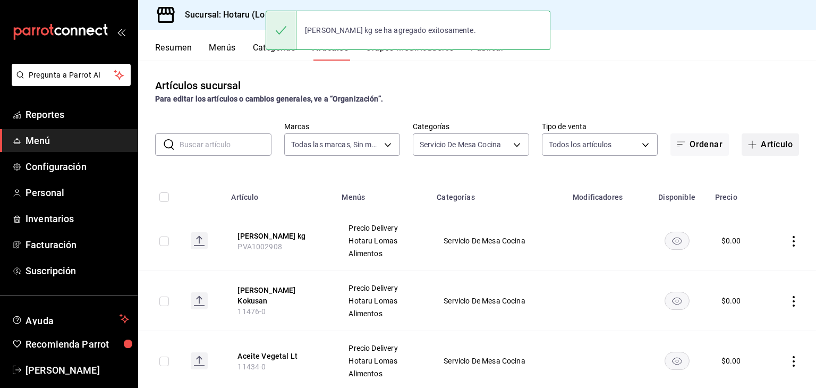
click at [756, 147] on button "Artículo" at bounding box center [770, 144] width 57 height 22
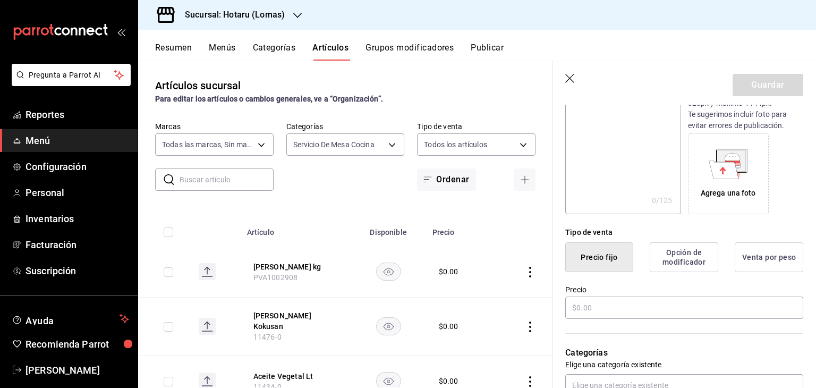
scroll to position [159, 0]
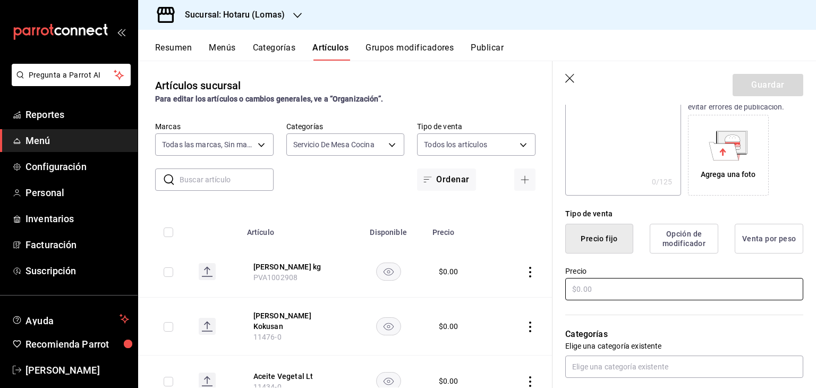
type input "Limon Amarillo KG"
click at [652, 280] on input "text" at bounding box center [684, 289] width 238 height 22
type input "$0.00"
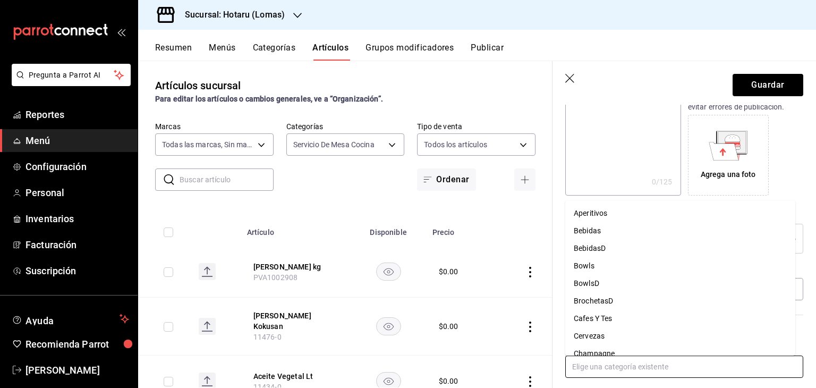
click at [656, 359] on input "text" at bounding box center [684, 366] width 238 height 22
type input "ser"
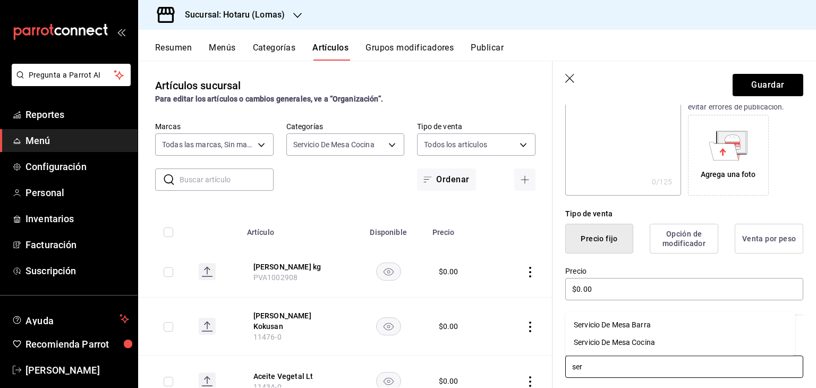
click at [651, 347] on li "Servicio De Mesa Cocina" at bounding box center [680, 343] width 230 height 18
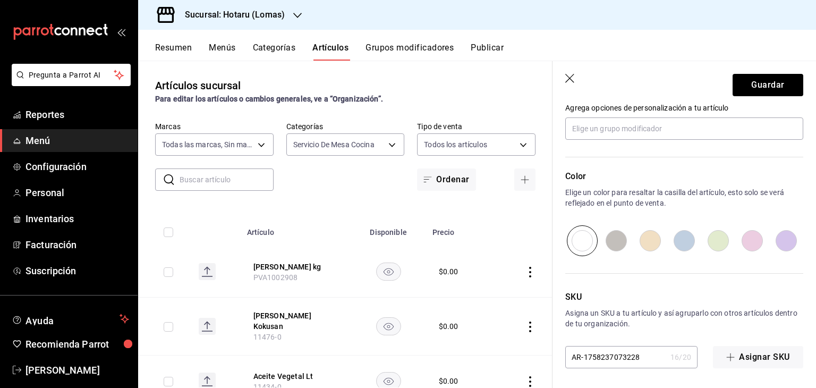
scroll to position [496, 0]
drag, startPoint x: 618, startPoint y: 351, endPoint x: 495, endPoint y: 332, distance: 124.6
click at [491, 338] on main "Artículos sucursal Para editar los artículos o cambios generales, ve a “Organiz…" at bounding box center [477, 224] width 678 height 327
paste input "PVA1002909"
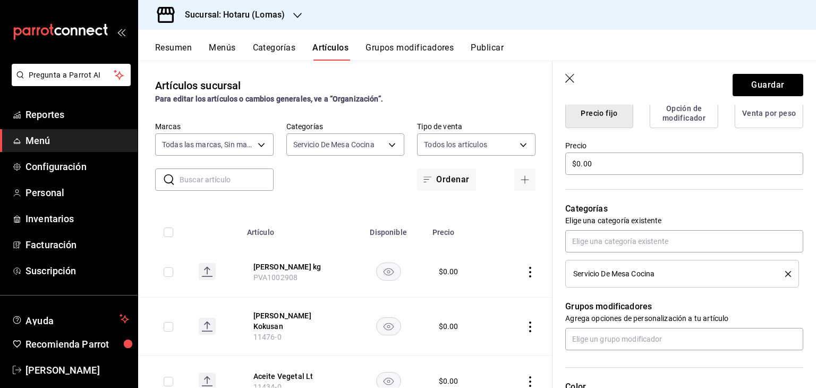
scroll to position [284, 0]
type input "PVA1002909"
click at [748, 88] on button "Guardar" at bounding box center [768, 85] width 71 height 22
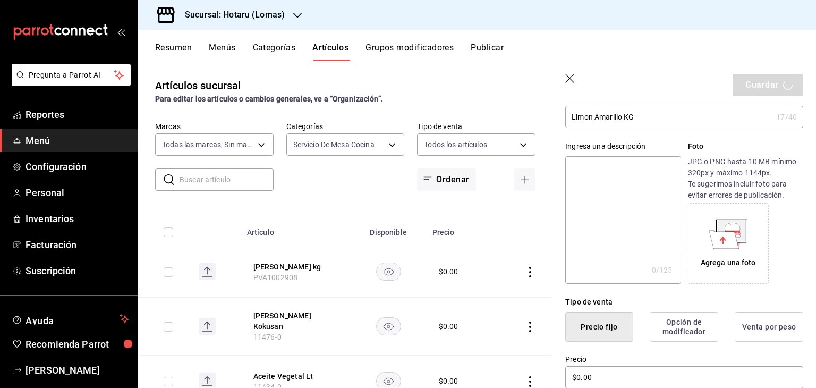
scroll to position [0, 0]
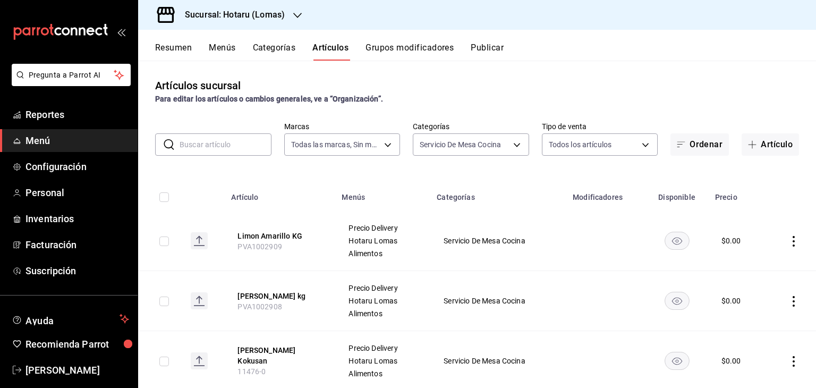
click at [166, 241] on input "checkbox" at bounding box center [164, 241] width 10 height 10
checkbox input "true"
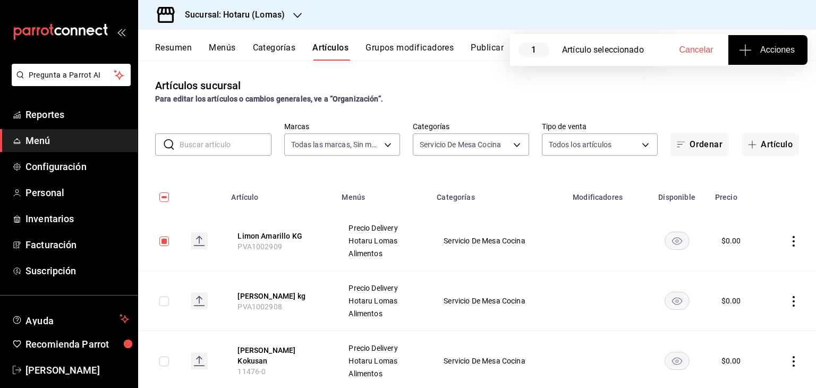
click at [160, 301] on input "checkbox" at bounding box center [164, 301] width 10 height 10
checkbox input "true"
click at [163, 362] on input "checkbox" at bounding box center [164, 361] width 10 height 10
checkbox input "true"
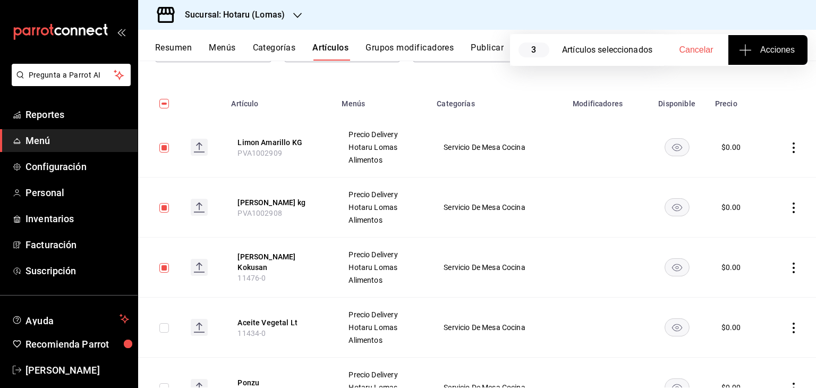
scroll to position [106, 0]
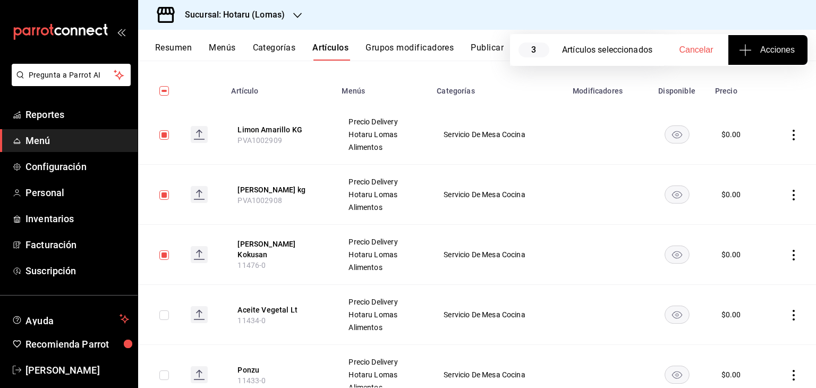
click at [780, 38] on button "Acciones" at bounding box center [767, 50] width 79 height 30
click at [753, 86] on span "Agregar tipo" at bounding box center [767, 83] width 63 height 11
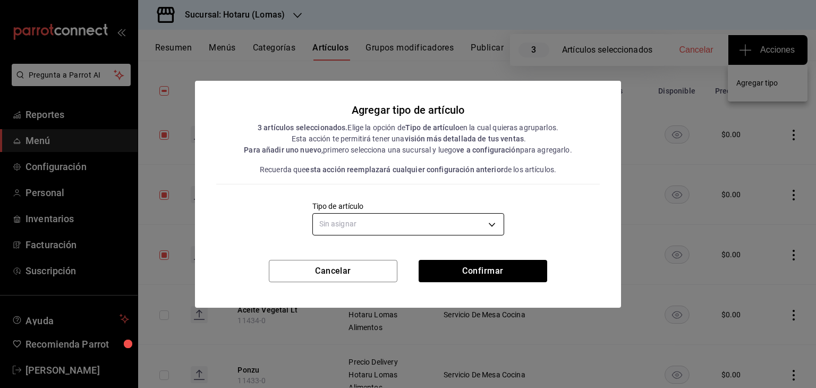
click at [412, 219] on body "Pregunta a Parrot AI Reportes Menú Configuración Personal Inventarios Facturaci…" at bounding box center [408, 194] width 816 height 388
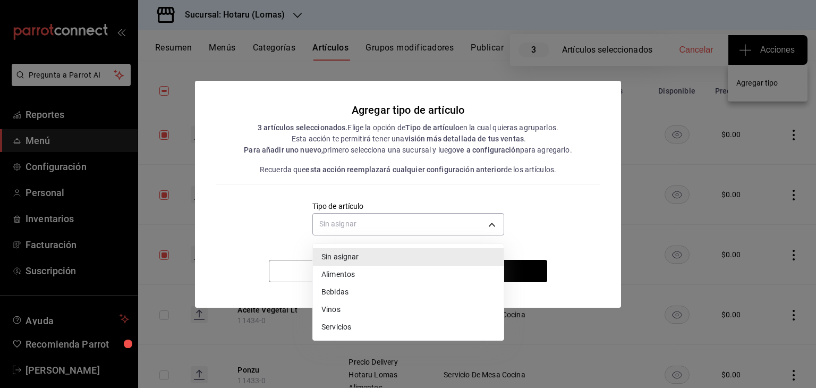
click at [344, 277] on li "Alimentos" at bounding box center [408, 275] width 191 height 18
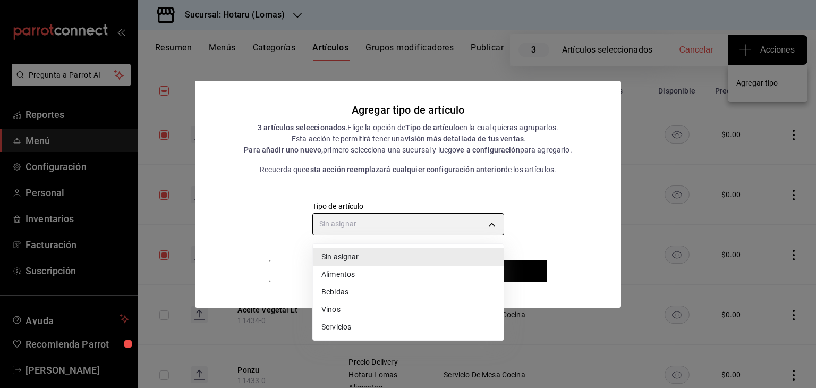
type input "a9c5c5d7-09f7-4d61-88a6-a13d33eec0fd"
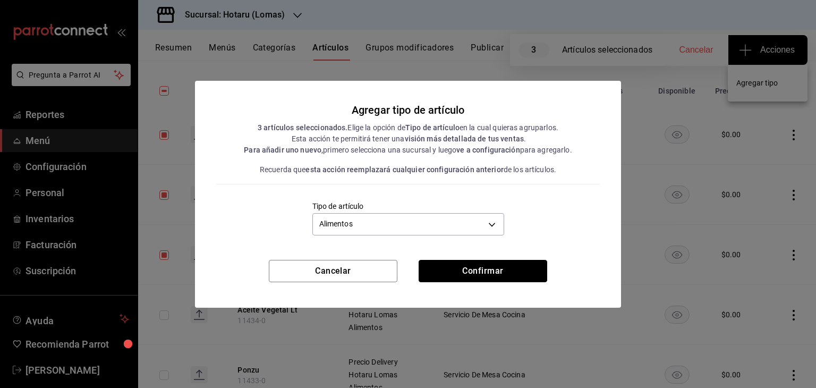
click at [458, 271] on button "Confirmar" at bounding box center [483, 271] width 129 height 22
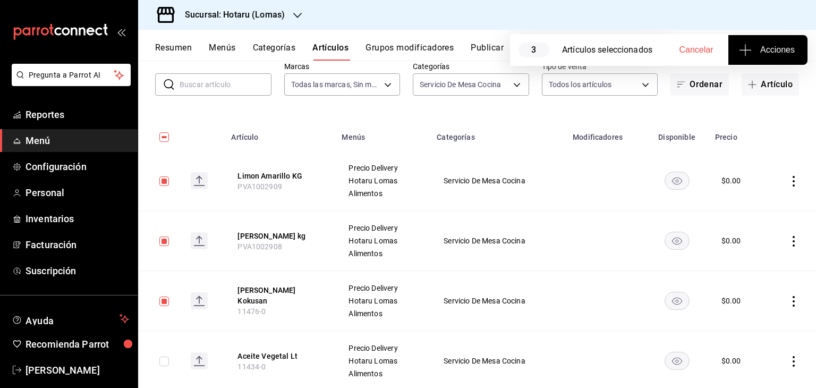
scroll to position [0, 0]
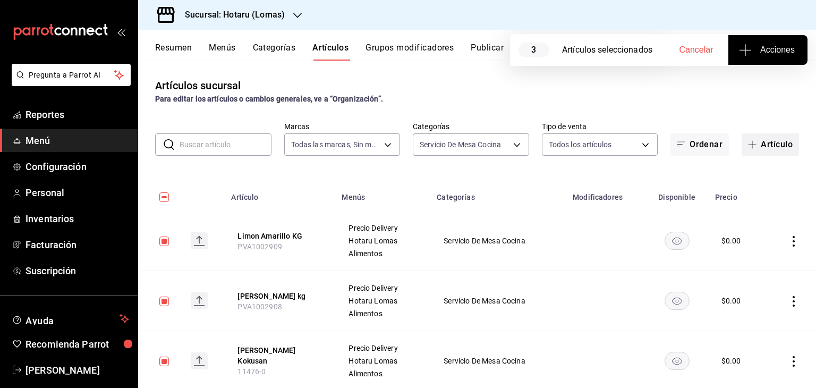
click at [771, 145] on button "Artículo" at bounding box center [770, 144] width 57 height 22
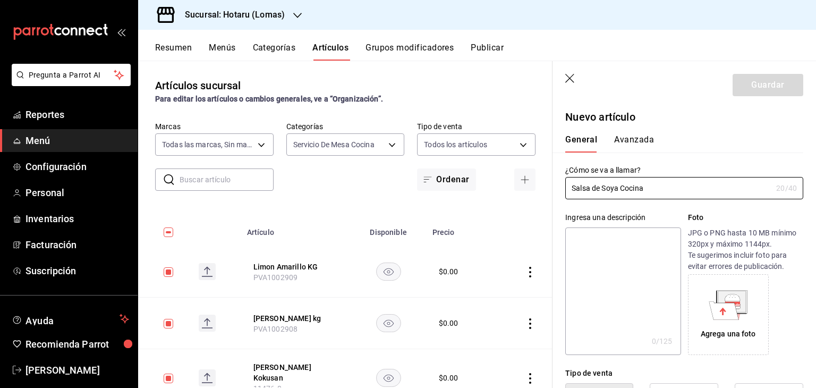
type input "Salsa de Soya Cocina"
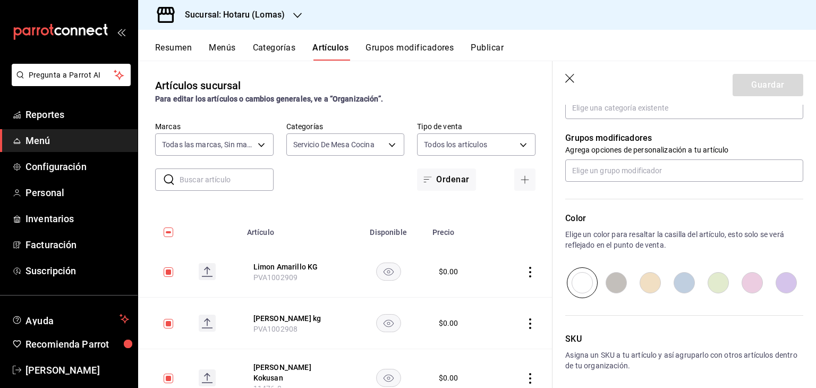
scroll to position [461, 0]
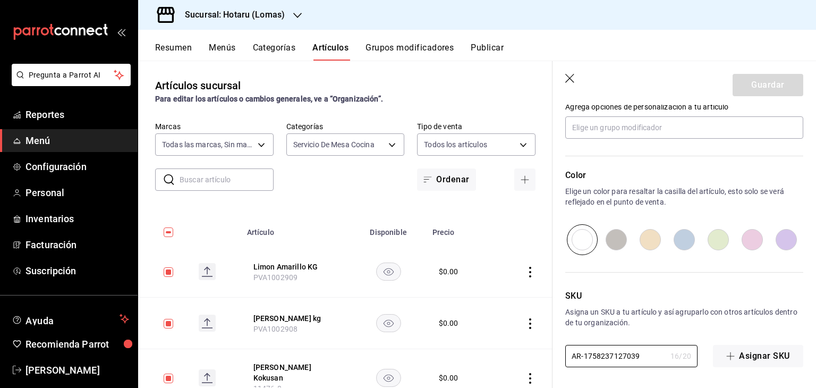
drag, startPoint x: 645, startPoint y: 355, endPoint x: 513, endPoint y: 336, distance: 133.7
click at [544, 338] on main "Artículos sucursal Para editar los artículos o cambios generales, ve a “Organiz…" at bounding box center [477, 224] width 678 height 327
paste input "PVA1002910"
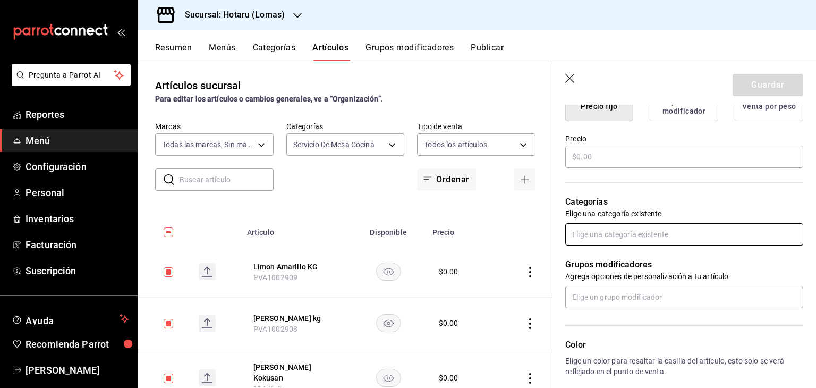
scroll to position [249, 0]
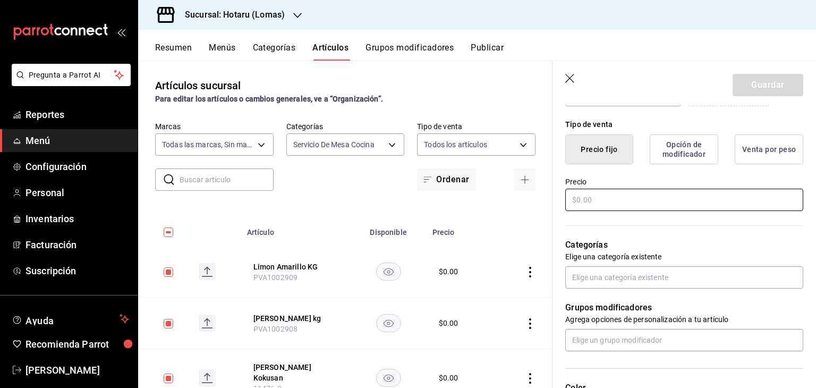
type input "PVA1002910"
click at [614, 197] on input "text" at bounding box center [684, 200] width 238 height 22
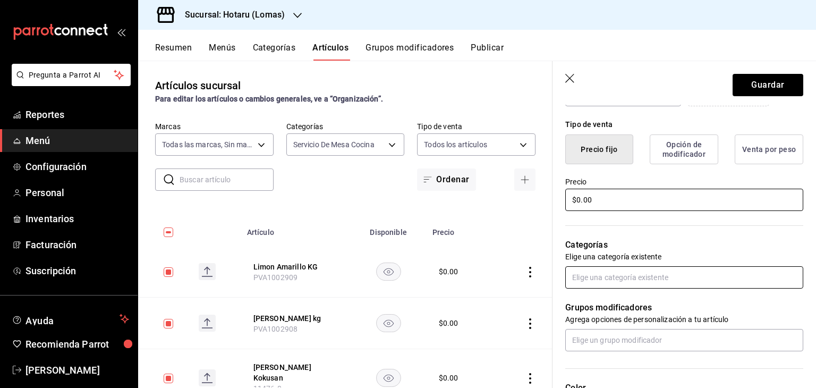
type input "$0.00"
click at [633, 269] on input "text" at bounding box center [684, 277] width 238 height 22
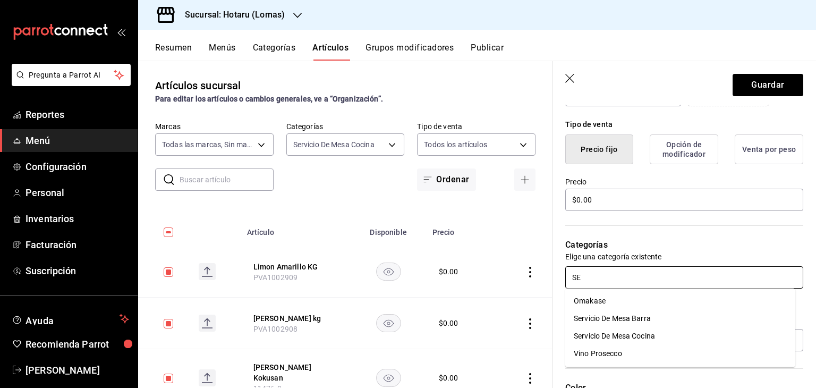
type input "SER"
click at [623, 319] on li "Servicio De Mesa Cocina" at bounding box center [680, 319] width 230 height 18
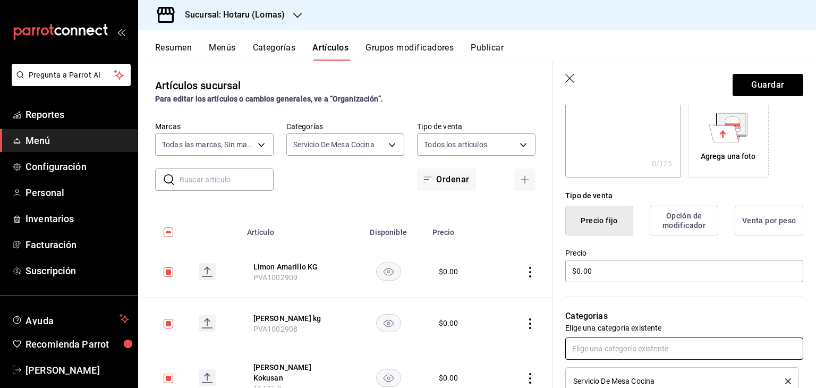
scroll to position [0, 0]
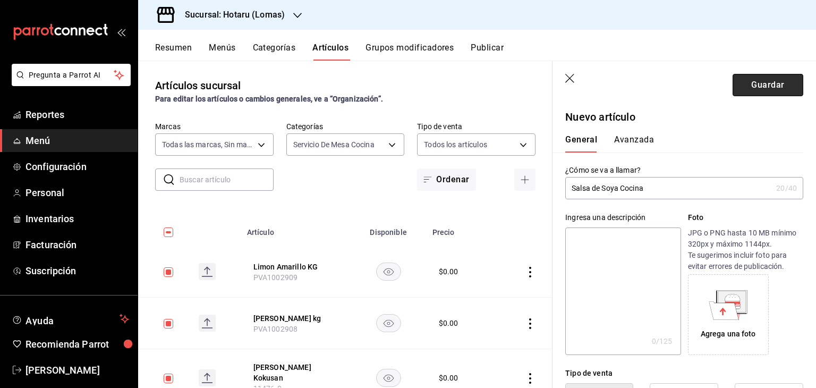
click at [771, 86] on button "Guardar" at bounding box center [768, 85] width 71 height 22
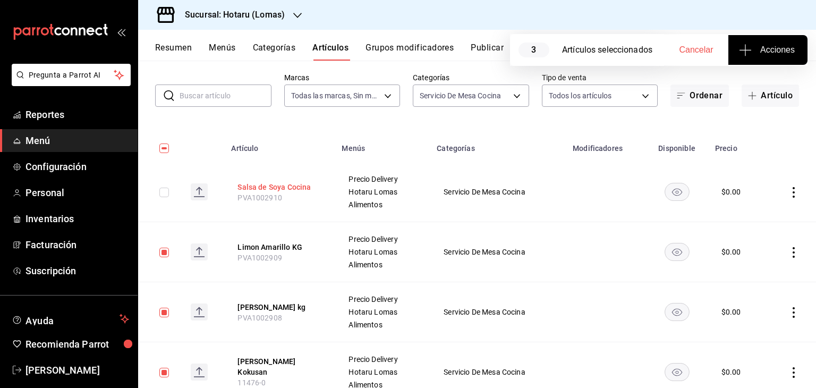
scroll to position [159, 0]
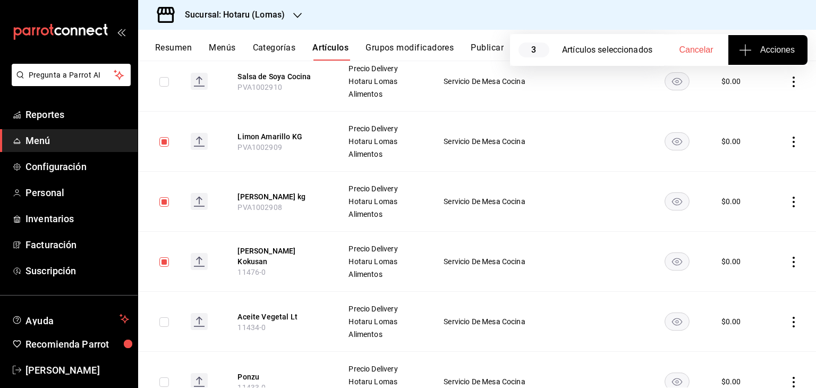
click at [167, 142] on input "checkbox" at bounding box center [164, 142] width 10 height 10
checkbox input "false"
click at [164, 203] on input "checkbox" at bounding box center [164, 202] width 10 height 10
checkbox input "false"
click at [165, 264] on input "checkbox" at bounding box center [164, 262] width 10 height 10
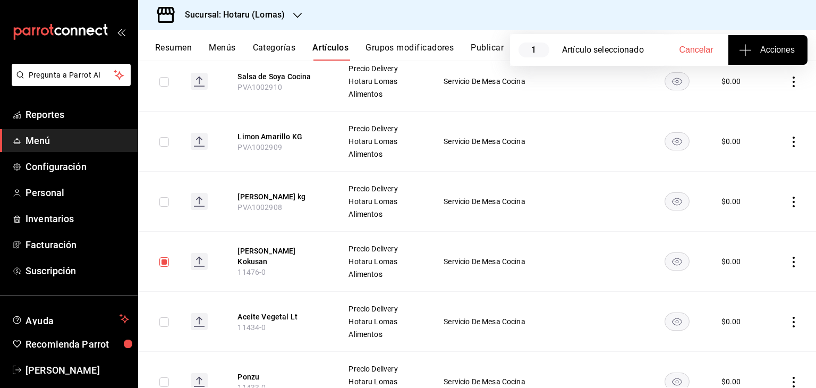
checkbox input "false"
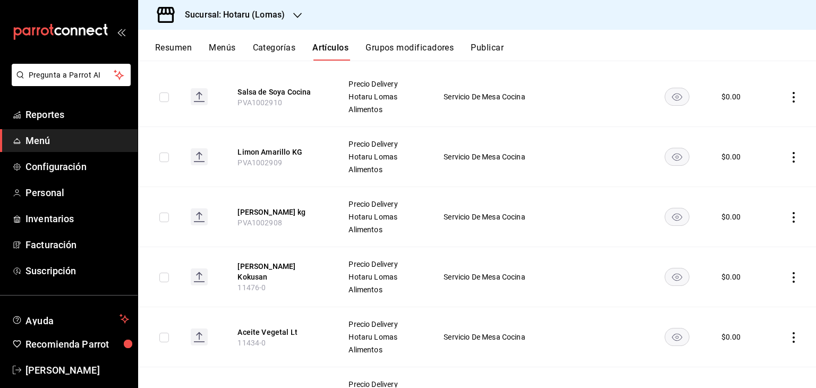
scroll to position [0, 0]
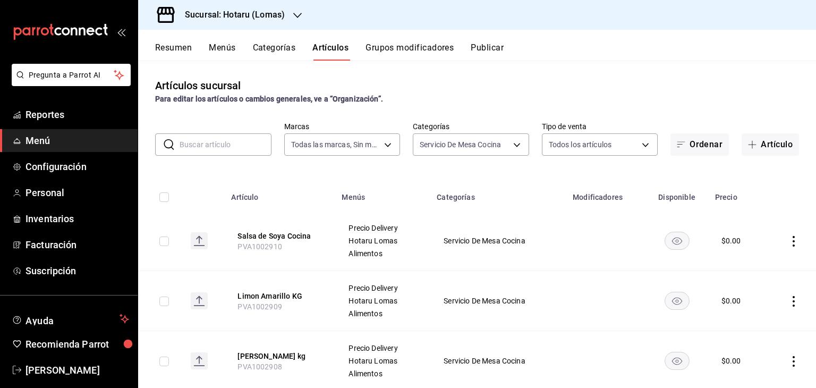
click at [161, 242] on input "checkbox" at bounding box center [164, 241] width 10 height 10
checkbox input "true"
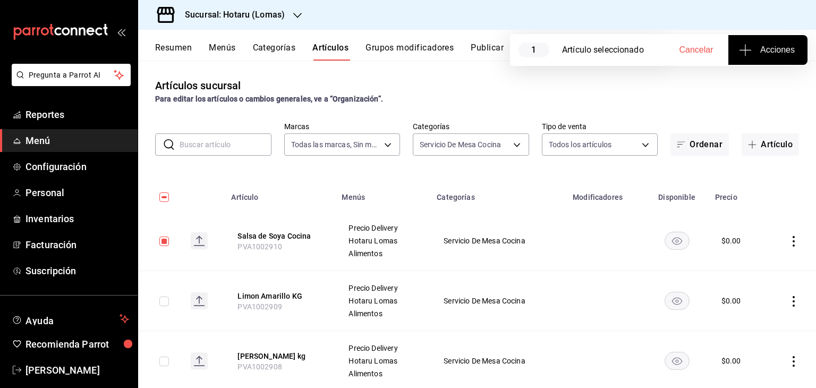
click at [165, 301] on input "checkbox" at bounding box center [164, 301] width 10 height 10
checkbox input "true"
click at [164, 362] on input "checkbox" at bounding box center [164, 361] width 10 height 10
checkbox input "true"
click at [765, 56] on button "Acciones" at bounding box center [767, 50] width 79 height 30
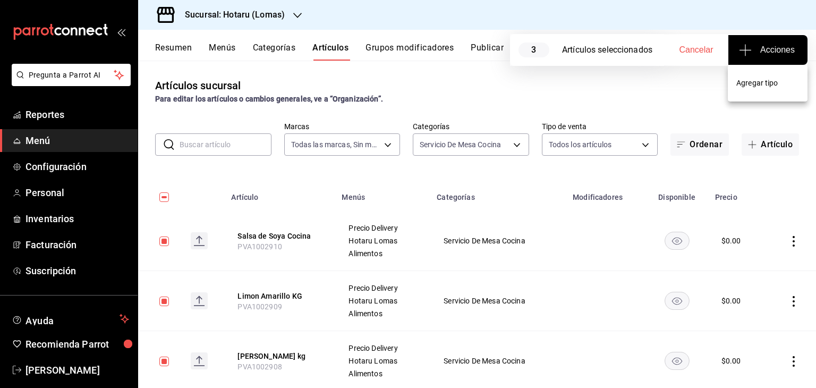
click at [750, 94] on li "Agregar tipo" at bounding box center [768, 83] width 80 height 28
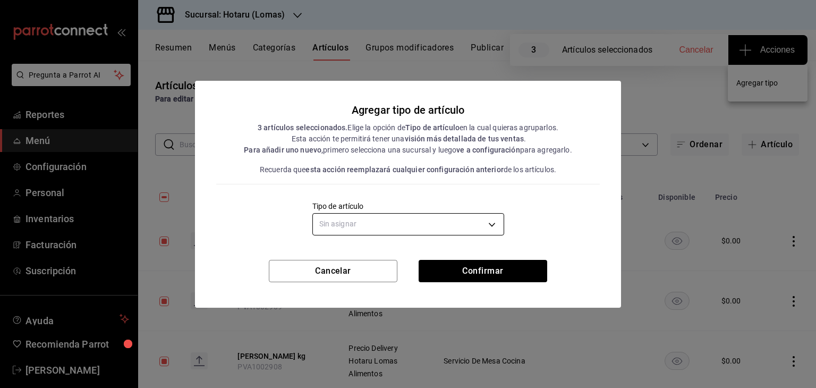
click at [422, 220] on body "Pregunta a Parrot AI Reportes Menú Configuración Personal Inventarios Facturaci…" at bounding box center [408, 194] width 816 height 388
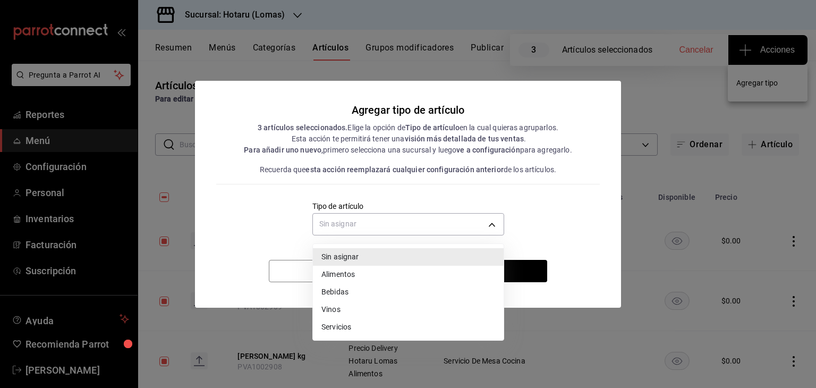
click at [348, 274] on li "Alimentos" at bounding box center [408, 275] width 191 height 18
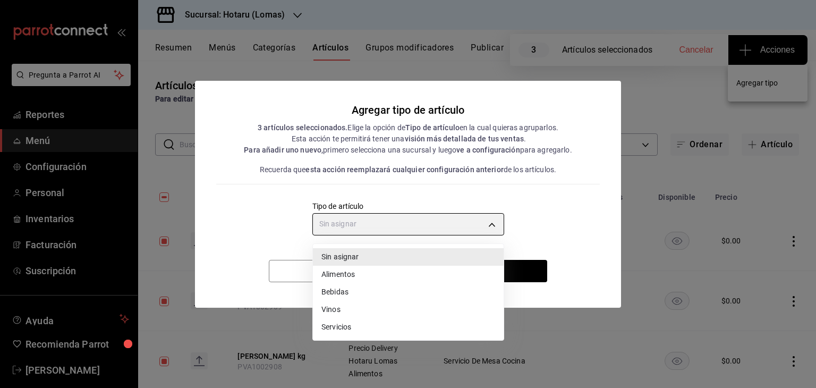
type input "a9c5c5d7-09f7-4d61-88a6-a13d33eec0fd"
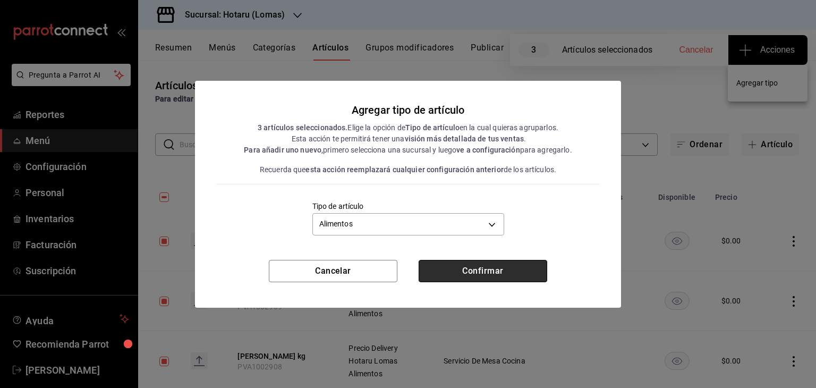
click at [496, 273] on button "Confirmar" at bounding box center [483, 271] width 129 height 22
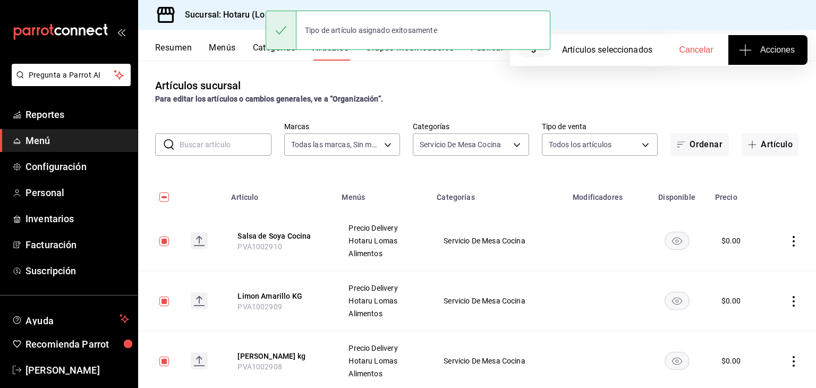
click at [643, 97] on div "Para editar los artículos o cambios generales, ve a “Organización”." at bounding box center [477, 98] width 644 height 11
click at [512, 84] on div "Artículos sucursal Para editar los artículos o cambios generales, ve a “Organiz…" at bounding box center [477, 91] width 678 height 27
drag, startPoint x: 695, startPoint y: 49, endPoint x: 644, endPoint y: 62, distance: 53.1
click at [694, 49] on span "Cancelar" at bounding box center [696, 50] width 34 height 10
checkbox input "false"
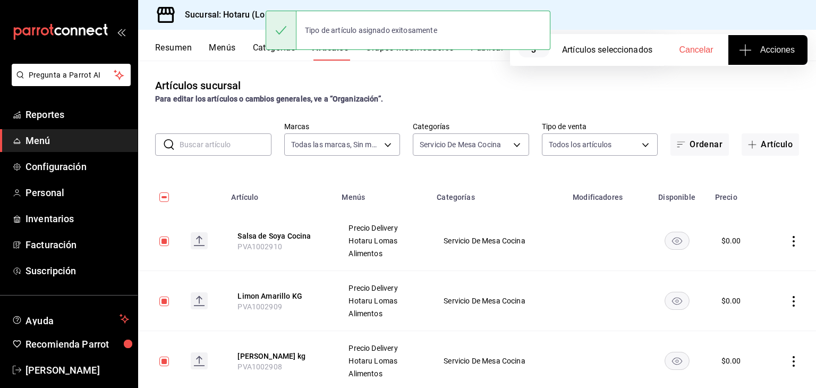
checkbox input "false"
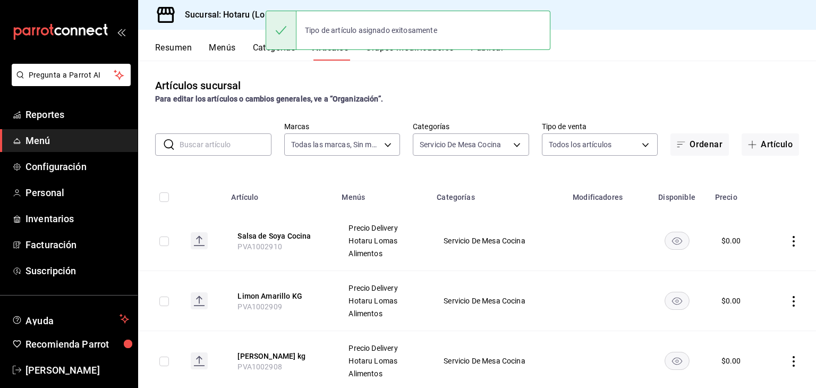
click at [491, 55] on button "Publicar" at bounding box center [487, 51] width 33 height 18
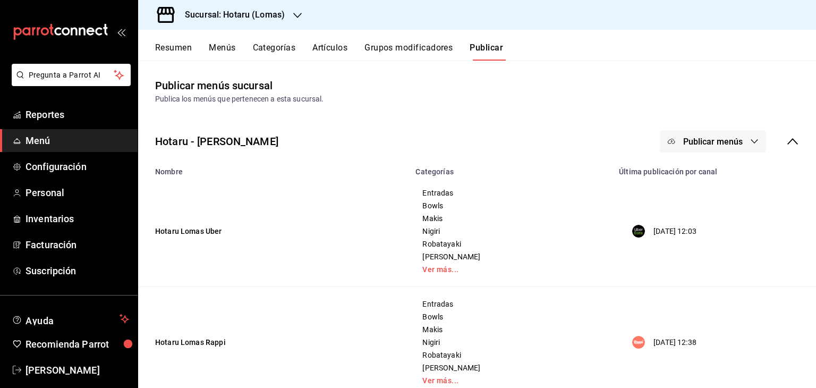
click at [714, 137] on span "Publicar menús" at bounding box center [712, 142] width 59 height 10
click at [716, 235] on span "Punto de venta" at bounding box center [720, 235] width 51 height 11
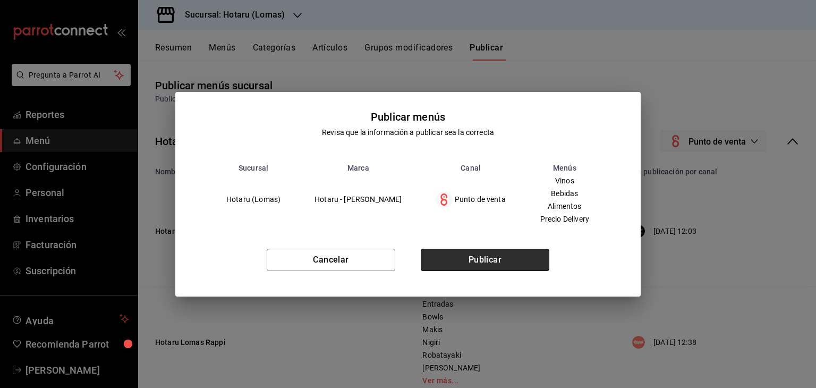
click at [496, 270] on button "Publicar" at bounding box center [485, 260] width 129 height 22
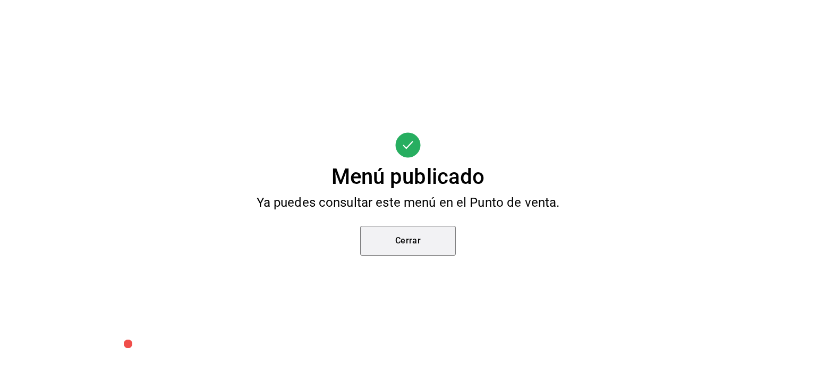
click at [416, 239] on button "Cerrar" at bounding box center [408, 241] width 96 height 30
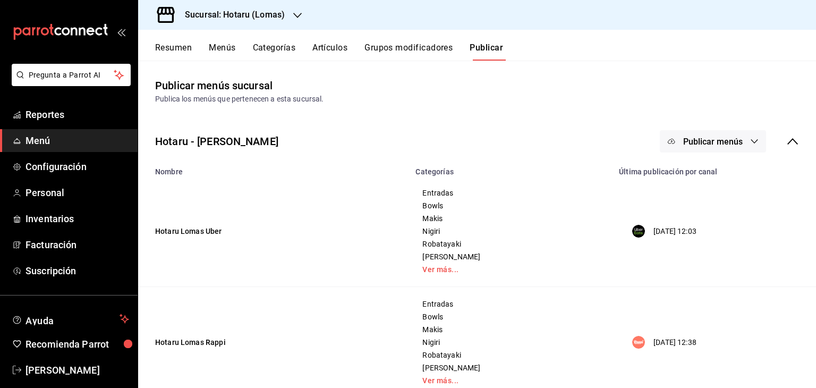
click at [323, 47] on button "Artículos" at bounding box center [329, 51] width 35 height 18
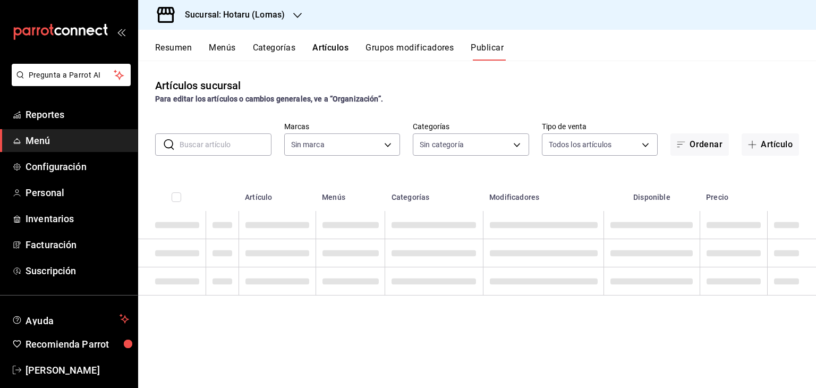
type input "3e56ebbd-5443-43e7-93f2-907a73195741"
click at [240, 146] on input "text" at bounding box center [226, 144] width 92 height 21
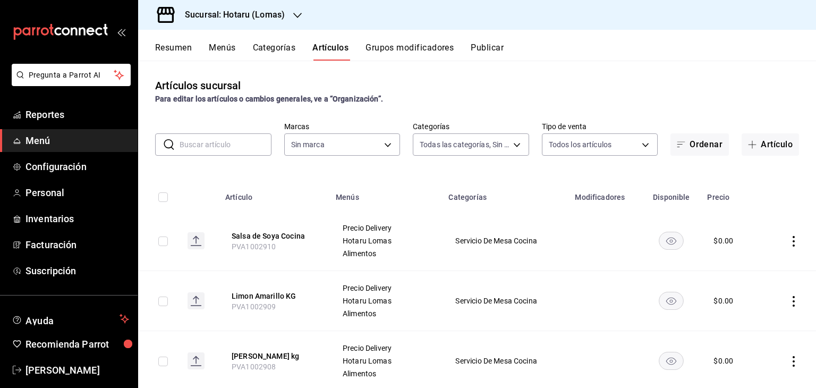
type input "d2c2563c-d5c5-46b9-9f01-f1e2aab5430a,638577fb-faa8-46b9-8ec2-f5273865829f,f7abd…"
type input "VE"
type input "3e56ebbd-5443-43e7-93f2-907a73195741"
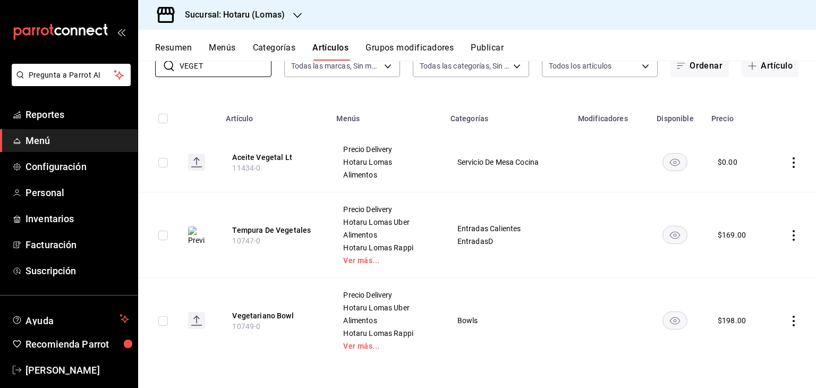
scroll to position [79, 0]
drag, startPoint x: 252, startPoint y: 70, endPoint x: 123, endPoint y: 73, distance: 128.6
click at [123, 73] on div "Pregunta a Parrot AI Reportes Menú Configuración Personal Inventarios Facturaci…" at bounding box center [408, 194] width 816 height 388
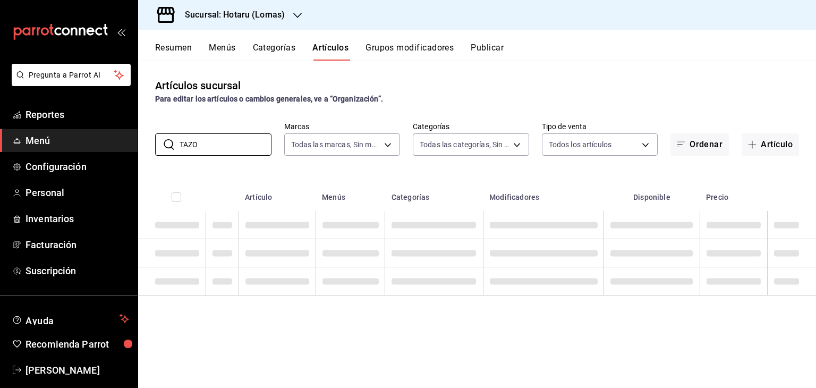
scroll to position [0, 0]
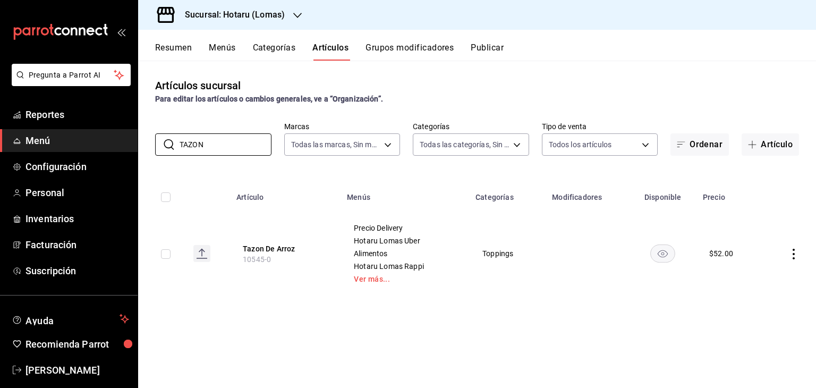
type input "TAZON"
drag, startPoint x: 157, startPoint y: 137, endPoint x: 121, endPoint y: 137, distance: 36.1
click at [115, 141] on div "Pregunta a Parrot AI Reportes Menú Configuración Personal Inventarios Facturaci…" at bounding box center [408, 194] width 816 height 388
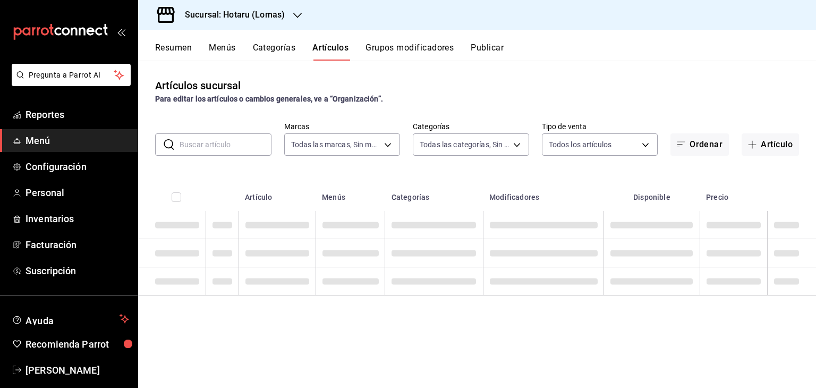
drag, startPoint x: 393, startPoint y: 177, endPoint x: 389, endPoint y: 182, distance: 5.6
click at [389, 179] on th "Categorías" at bounding box center [434, 194] width 98 height 34
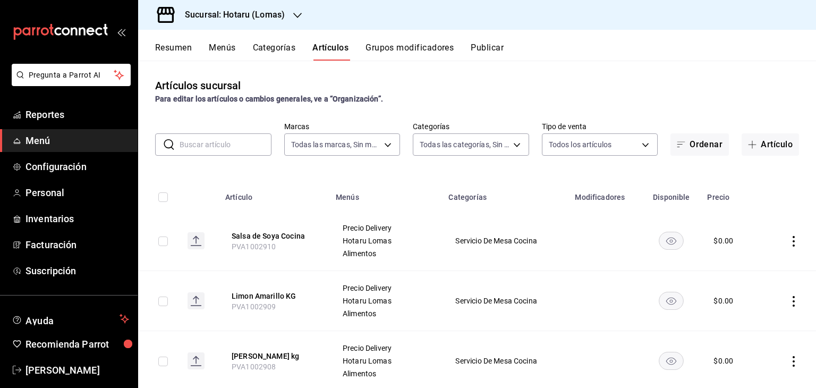
click at [161, 241] on input "checkbox" at bounding box center [163, 241] width 10 height 10
checkbox input "true"
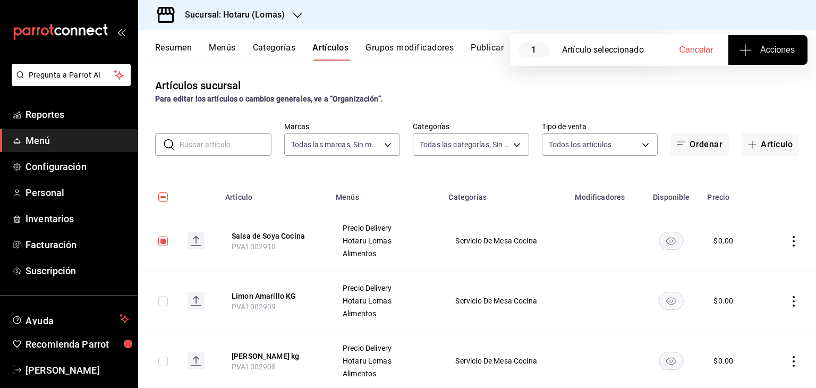
click at [161, 299] on input "checkbox" at bounding box center [163, 301] width 10 height 10
checkbox input "true"
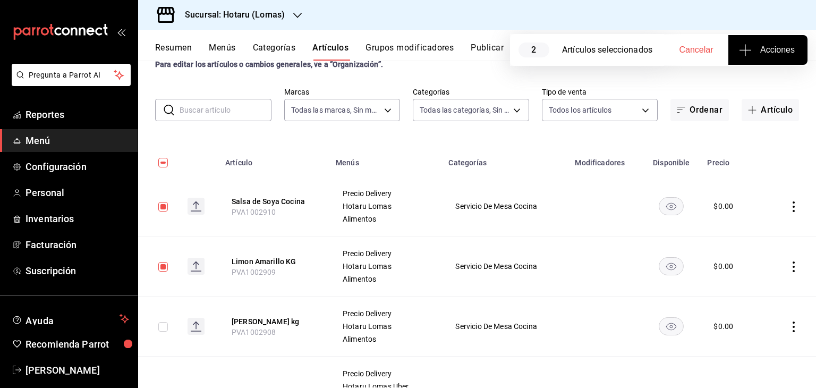
scroll to position [159, 0]
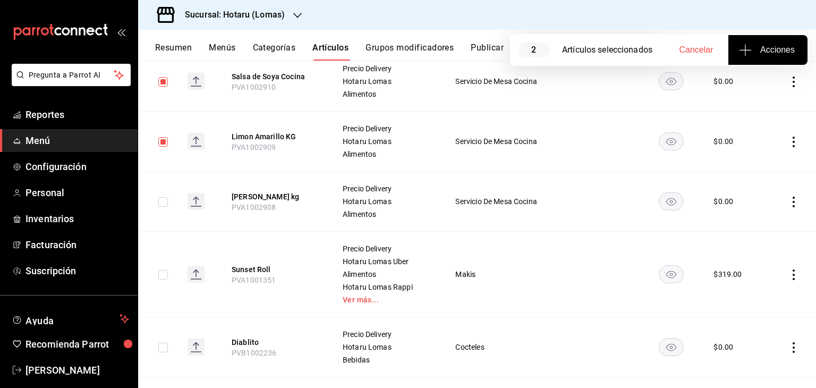
click at [164, 202] on input "checkbox" at bounding box center [163, 202] width 10 height 10
checkbox input "true"
click at [164, 273] on input "checkbox" at bounding box center [163, 275] width 10 height 10
checkbox input "true"
click at [767, 53] on span "Acciones" at bounding box center [768, 50] width 54 height 13
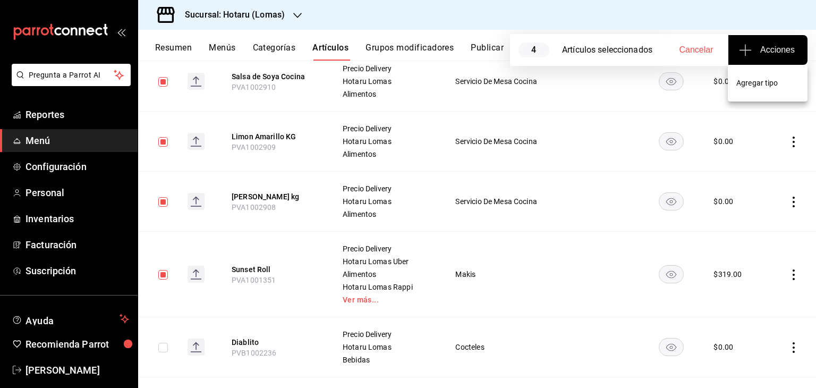
click at [744, 87] on span "Agregar tipo" at bounding box center [767, 83] width 63 height 11
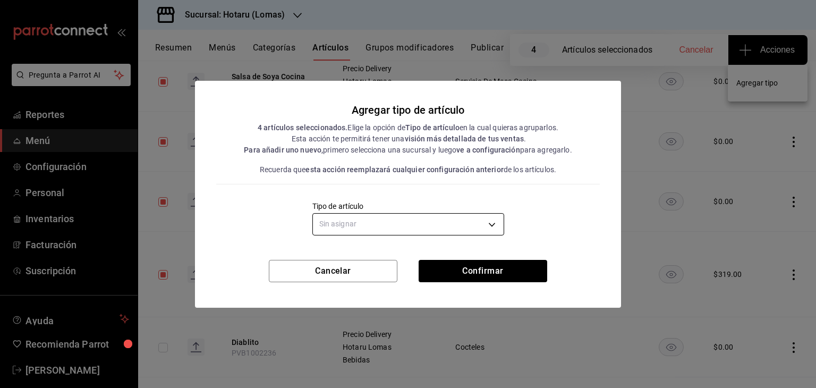
click at [417, 227] on body "Pregunta a Parrot AI Reportes Menú Configuración Personal Inventarios Facturaci…" at bounding box center [408, 194] width 816 height 388
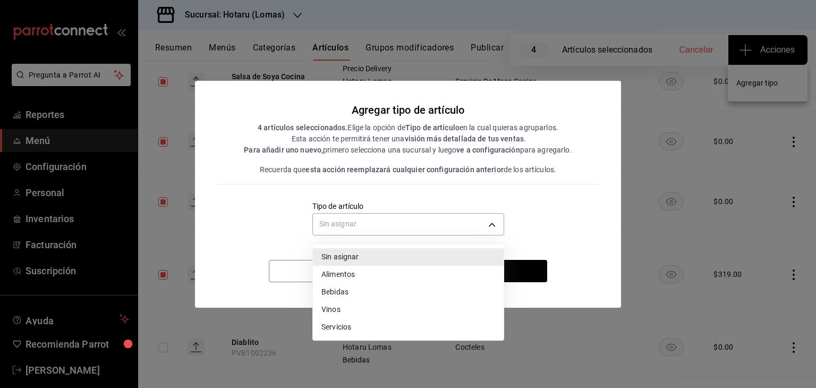
click at [352, 271] on li "Alimentos" at bounding box center [408, 275] width 191 height 18
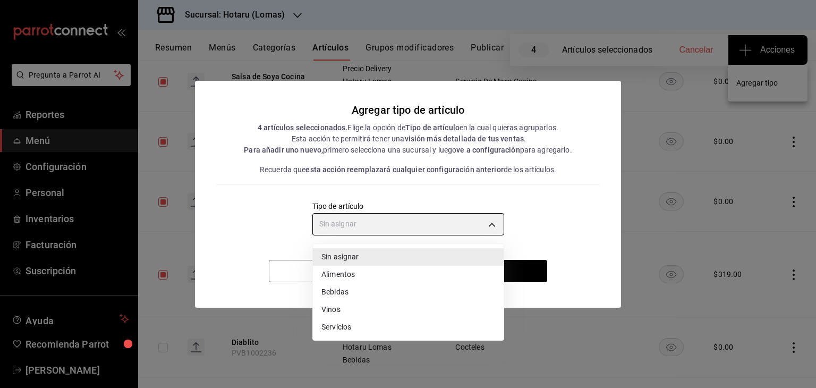
type input "a9c5c5d7-09f7-4d61-88a6-a13d33eec0fd"
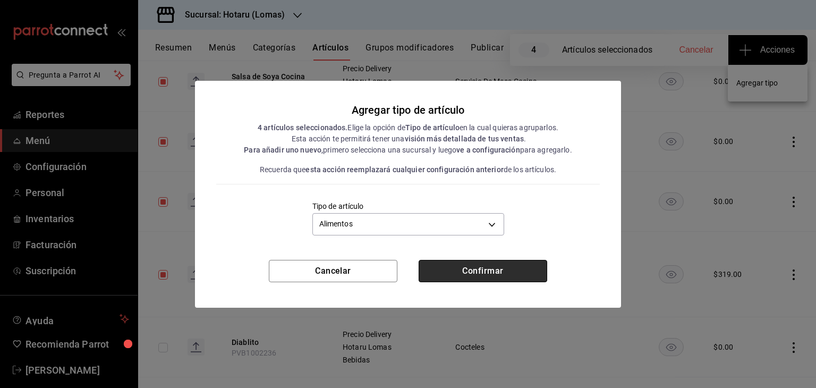
click at [466, 266] on button "Confirmar" at bounding box center [483, 271] width 129 height 22
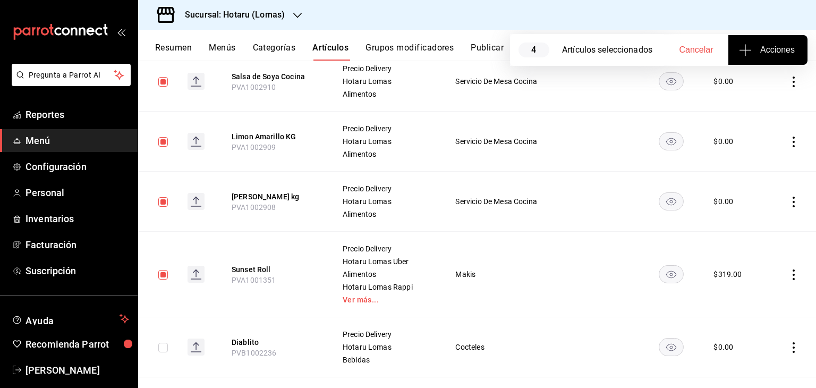
drag, startPoint x: 160, startPoint y: 79, endPoint x: 162, endPoint y: 104, distance: 25.6
click at [160, 79] on input "checkbox" at bounding box center [163, 82] width 10 height 10
checkbox input "false"
click at [163, 141] on input "checkbox" at bounding box center [163, 142] width 10 height 10
checkbox input "false"
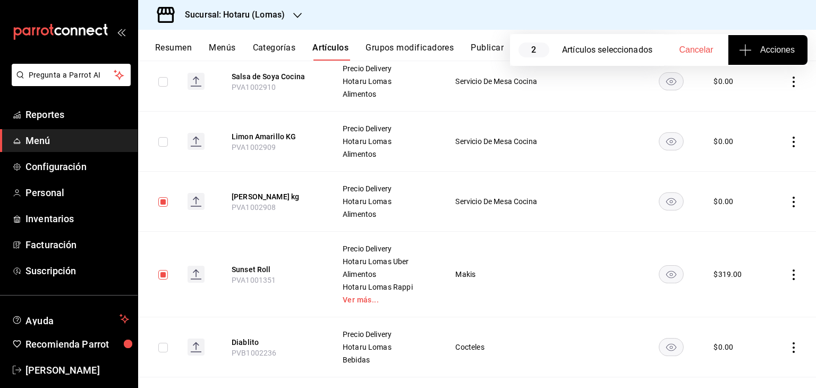
click at [166, 202] on input "checkbox" at bounding box center [163, 202] width 10 height 10
checkbox input "false"
click at [159, 275] on input "checkbox" at bounding box center [163, 275] width 10 height 10
checkbox input "false"
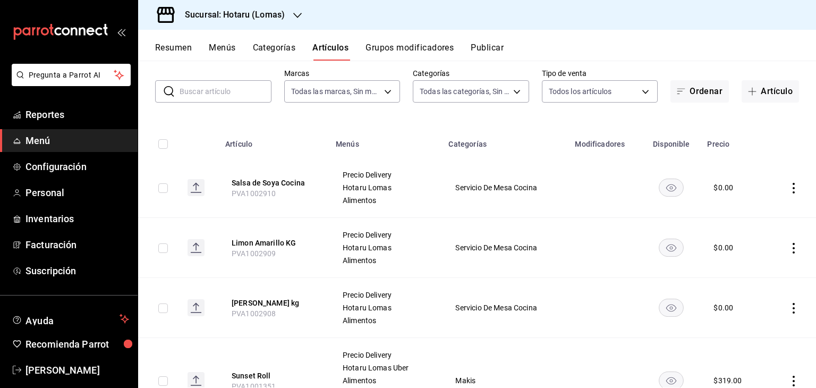
scroll to position [53, 0]
click at [255, 311] on span "PVA1002908" at bounding box center [254, 313] width 45 height 8
click at [254, 311] on span "PVA1002908" at bounding box center [254, 313] width 45 height 8
copy span "PVA1002908"
drag, startPoint x: 290, startPoint y: 307, endPoint x: 317, endPoint y: 304, distance: 27.2
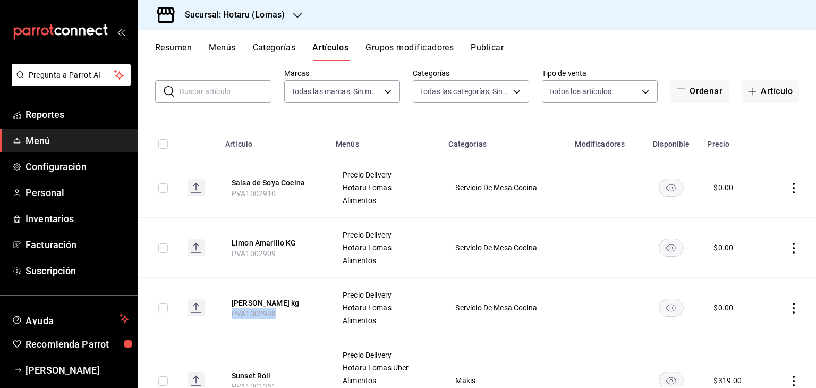
click at [317, 304] on th "[PERSON_NAME] kg PVA1002908" at bounding box center [274, 308] width 110 height 60
drag, startPoint x: 298, startPoint y: 306, endPoint x: 206, endPoint y: 285, distance: 94.2
click at [206, 285] on tr "Salsa Sriracha kg PVA1002908 Precio Delivery Hotaru [PERSON_NAME] Alimentos Ser…" at bounding box center [477, 308] width 678 height 60
click at [250, 193] on span "PVA1002910" at bounding box center [254, 193] width 45 height 8
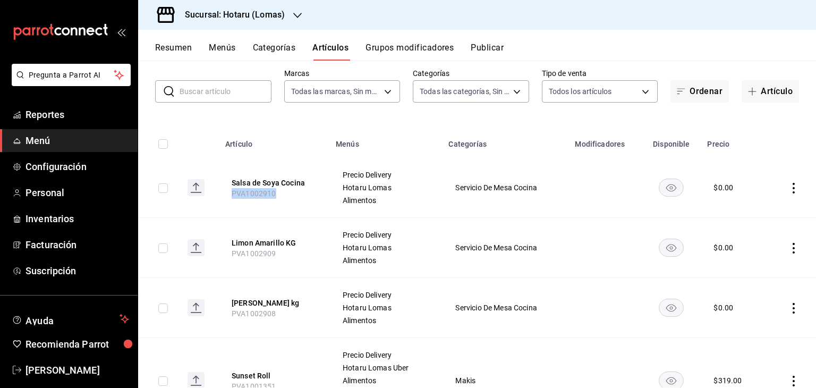
click at [250, 193] on span "PVA1002910" at bounding box center [254, 193] width 45 height 8
copy span "PVA1002910"
click at [252, 259] on th "Limon Amarillo KG PVA1002909" at bounding box center [274, 248] width 110 height 60
click at [256, 254] on span "PVA1002909" at bounding box center [254, 253] width 45 height 8
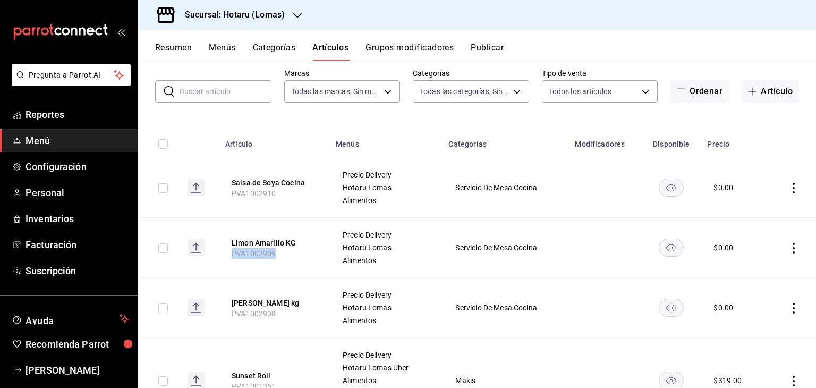
copy span "PVA1002909"
